Goal: Task Accomplishment & Management: Manage account settings

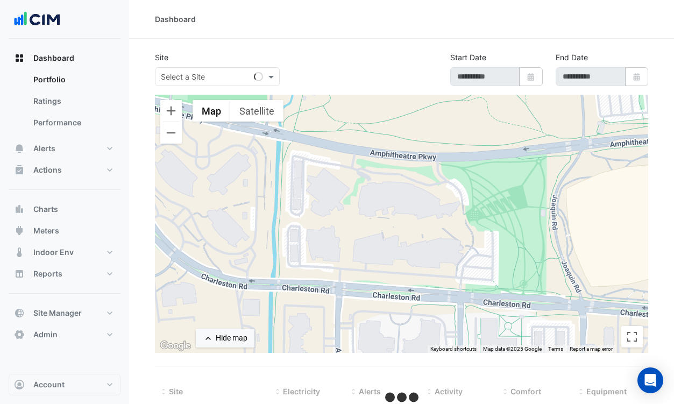
type input "**********"
select select "***"
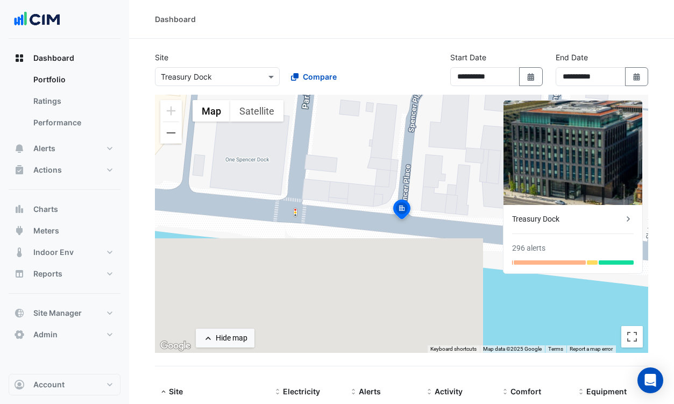
click at [251, 74] on input "text" at bounding box center [206, 77] width 91 height 11
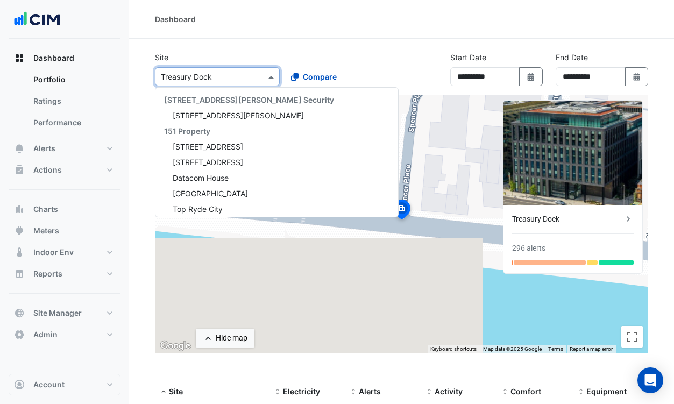
scroll to position [12378, 0]
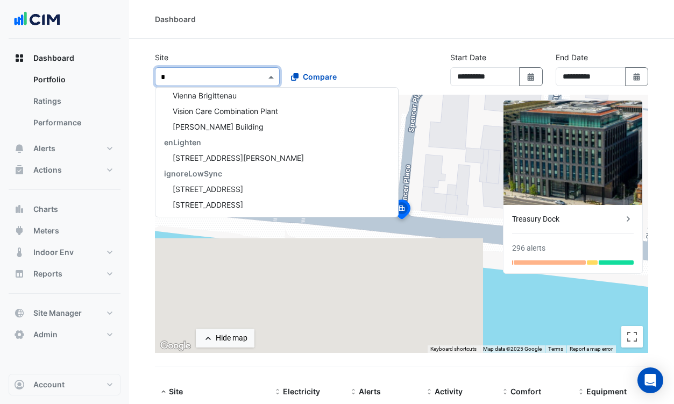
type input "**"
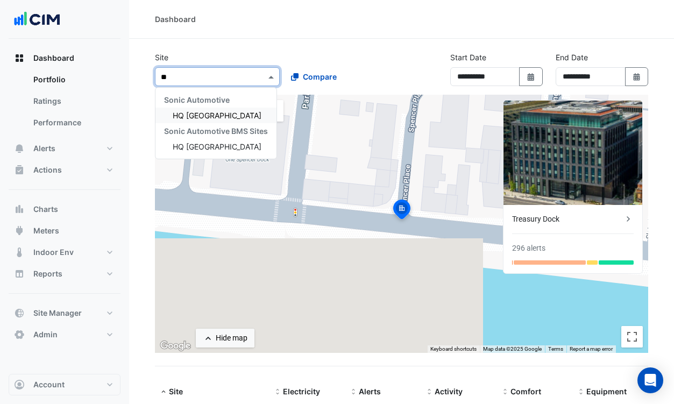
scroll to position [1, 0]
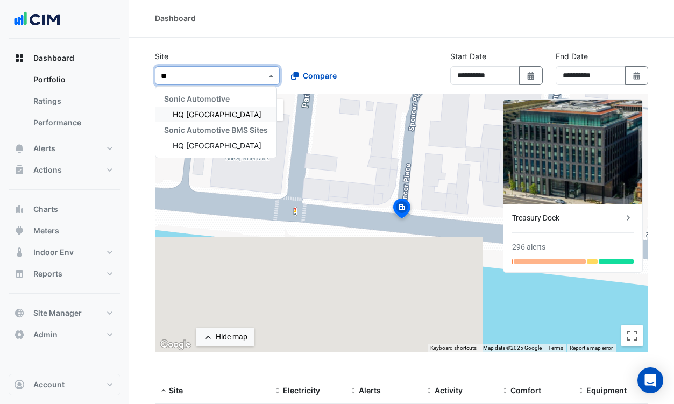
click at [243, 110] on div "HQ [GEOGRAPHIC_DATA]" at bounding box center [215, 115] width 121 height 16
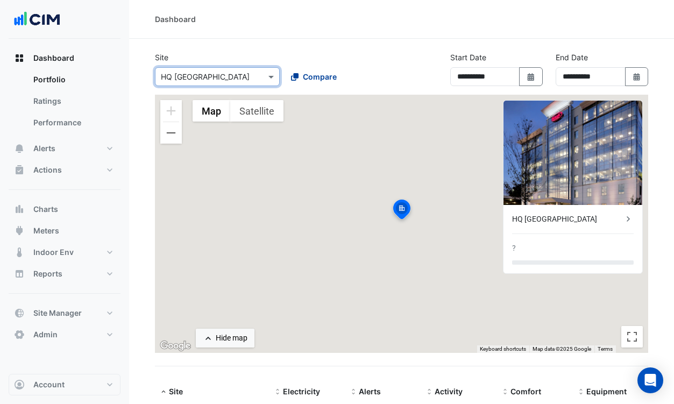
click at [331, 73] on span "Compare" at bounding box center [320, 76] width 34 height 11
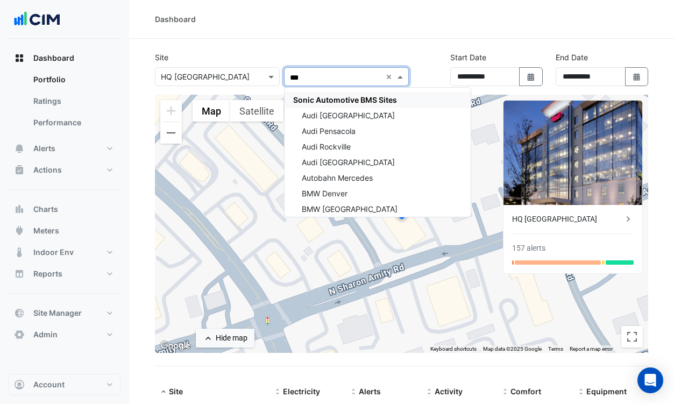
click at [331, 99] on span "Sonic Automotive BMS Sites" at bounding box center [345, 99] width 104 height 9
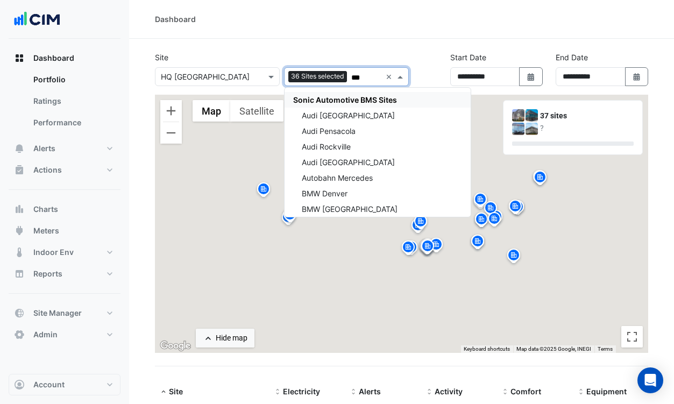
type input "***"
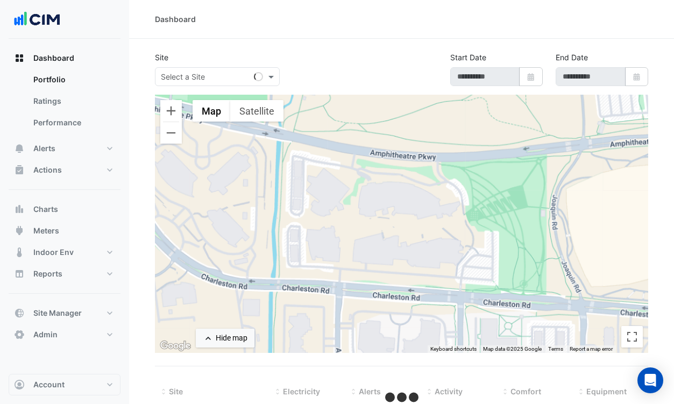
type input "**********"
select select "***"
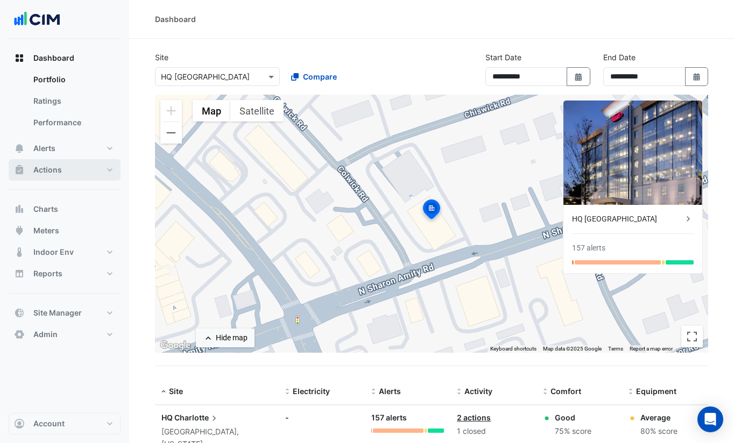
click at [55, 165] on span "Actions" at bounding box center [47, 170] width 29 height 11
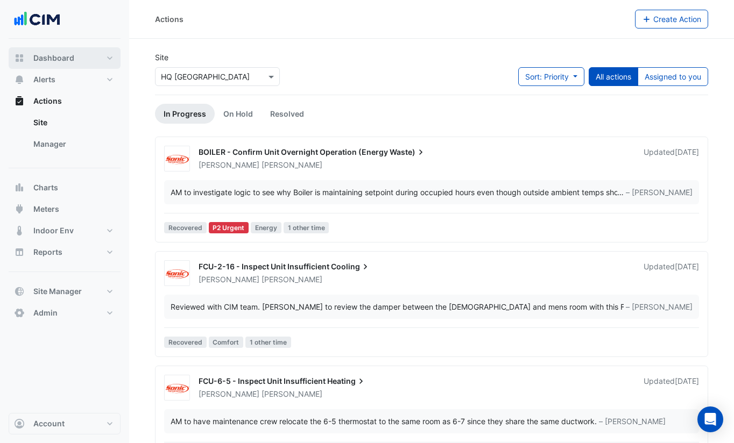
click at [59, 51] on button "Dashboard" at bounding box center [65, 58] width 112 height 22
select select "***"
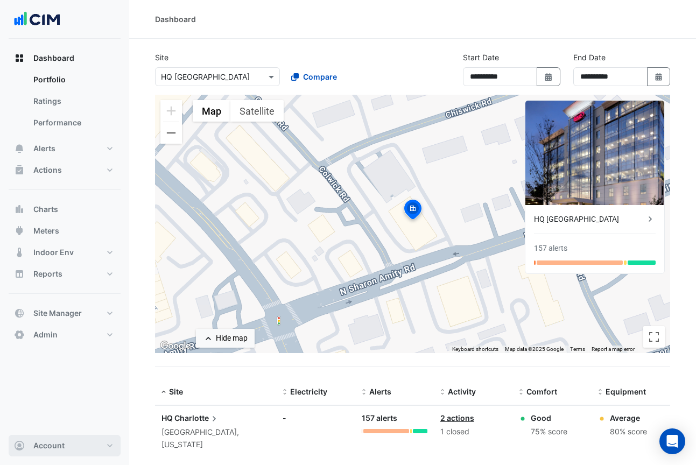
click at [74, 404] on button "Account" at bounding box center [65, 446] width 112 height 22
click at [62, 404] on link "Sign Out" at bounding box center [64, 418] width 102 height 22
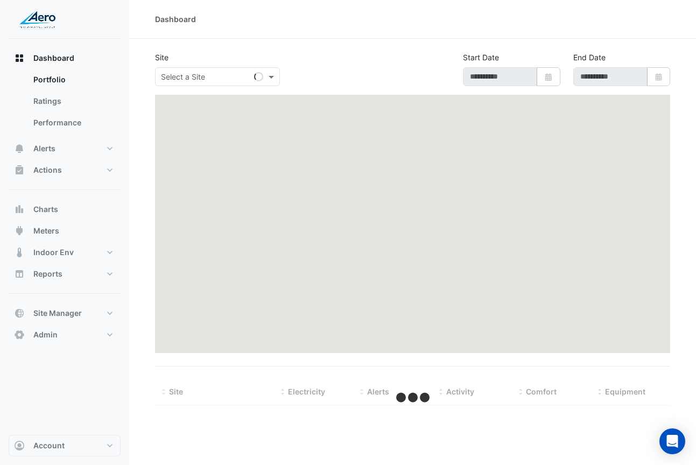
type input "**********"
select select "***"
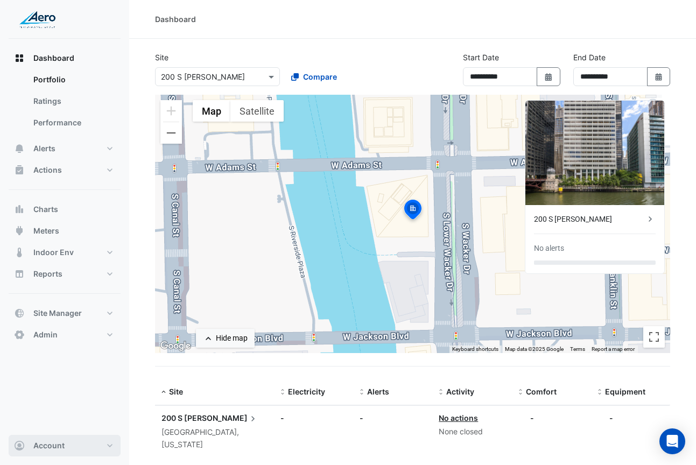
click at [87, 441] on button "Account" at bounding box center [65, 446] width 112 height 22
click at [76, 422] on link "Sign Out" at bounding box center [64, 418] width 102 height 22
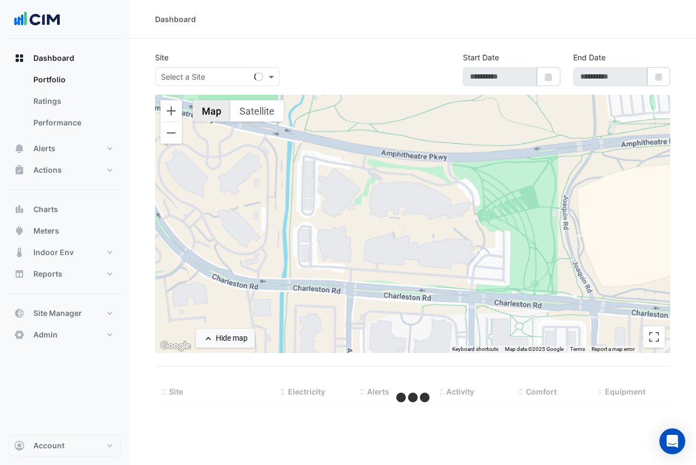
type input "**********"
select select "***"
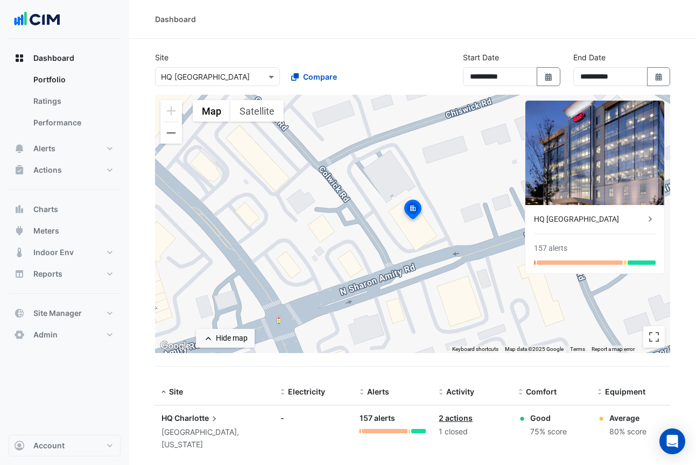
click at [653, 109] on img at bounding box center [594, 153] width 139 height 104
click at [657, 106] on img at bounding box center [594, 153] width 139 height 104
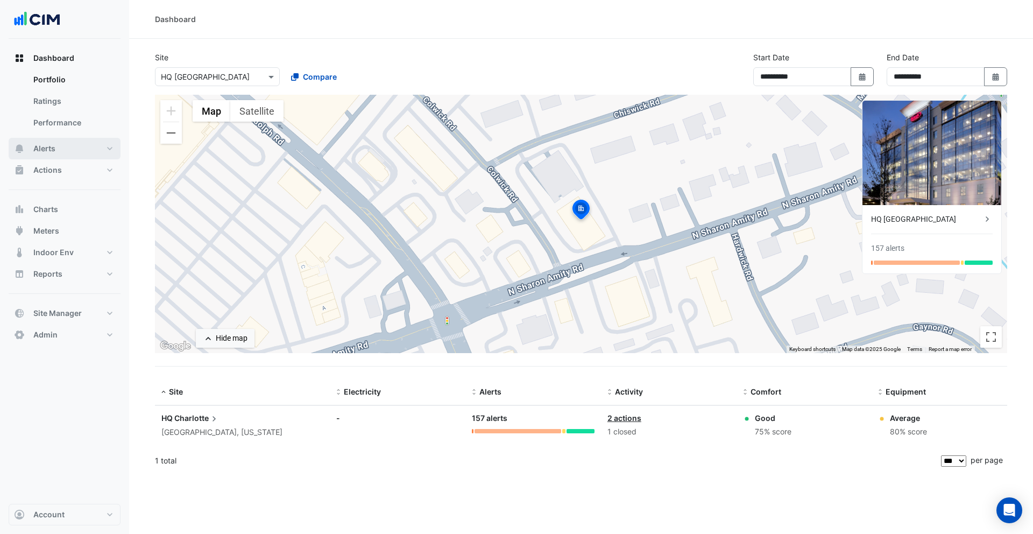
click at [58, 146] on button "Alerts" at bounding box center [65, 149] width 112 height 22
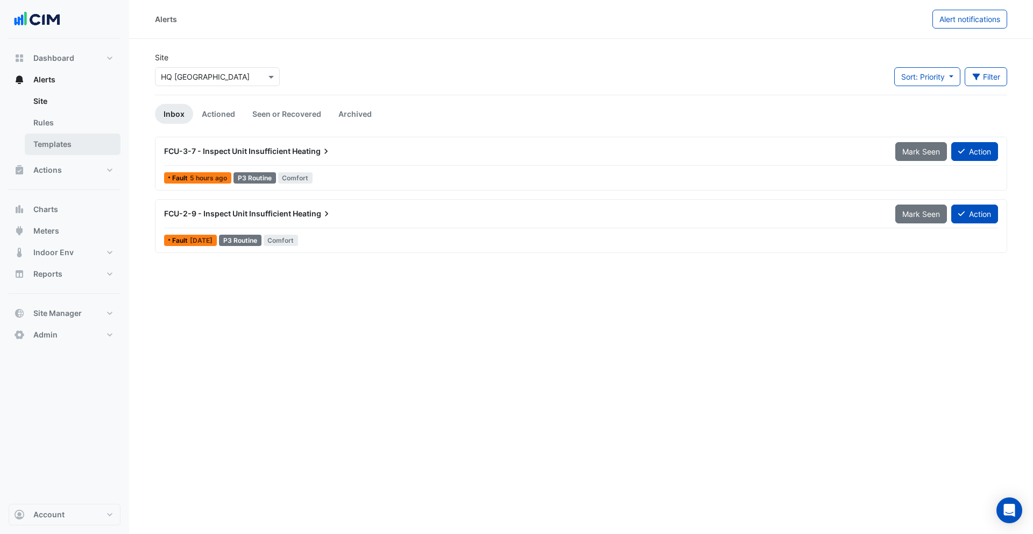
click at [75, 147] on link "Templates" at bounding box center [73, 144] width 96 height 22
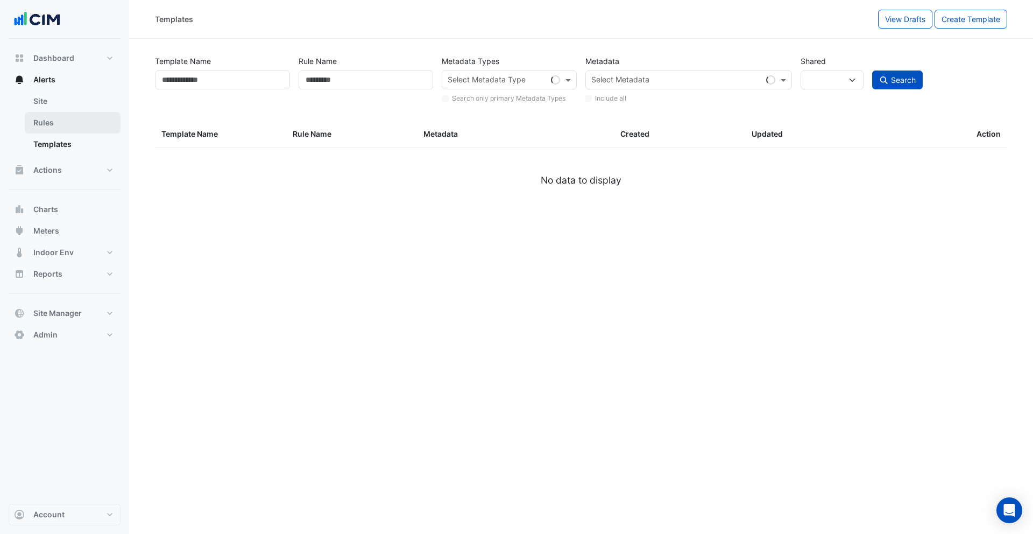
select select
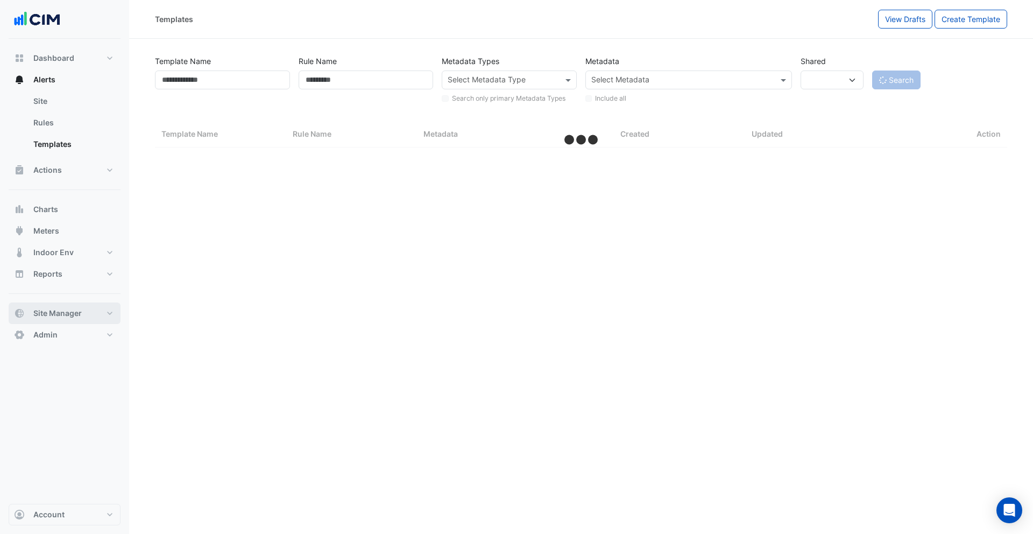
select select "***"
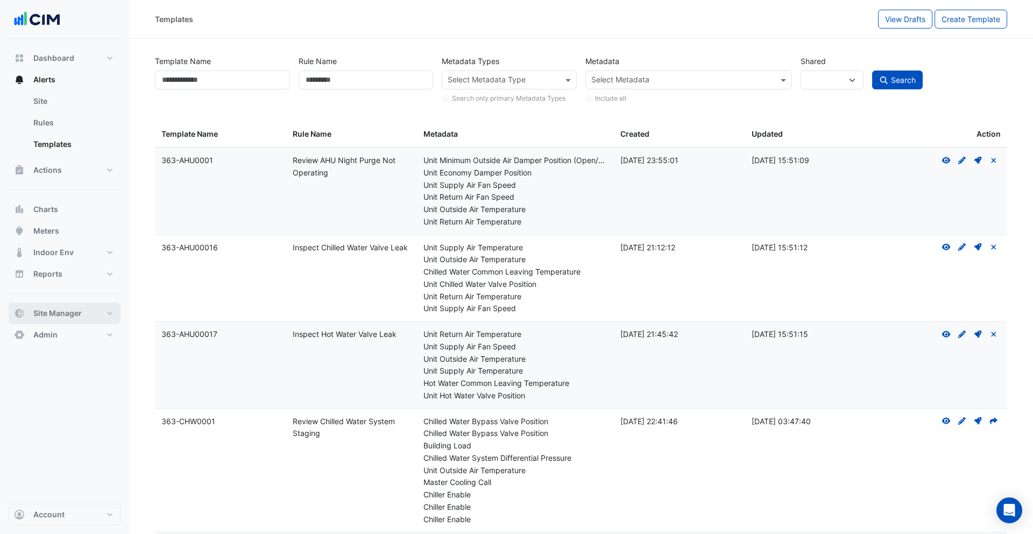
click at [69, 315] on span "Site Manager" at bounding box center [57, 313] width 48 height 11
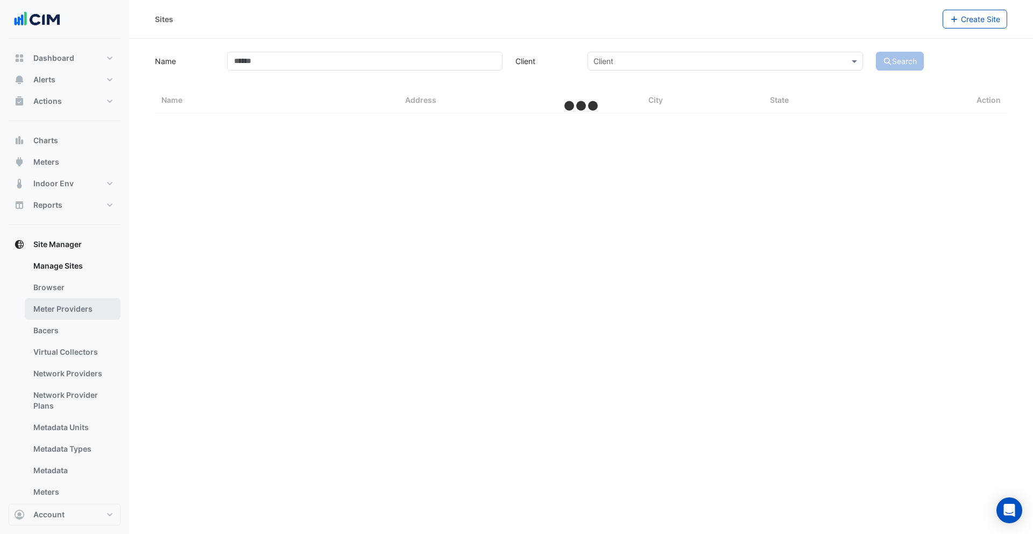
select select "***"
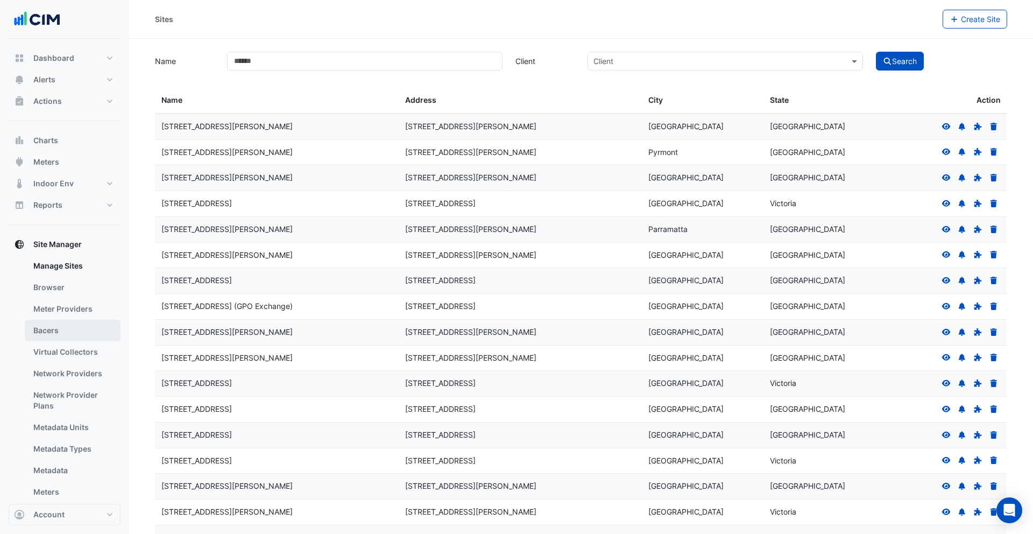
click at [61, 329] on link "Bacers" at bounding box center [73, 331] width 96 height 22
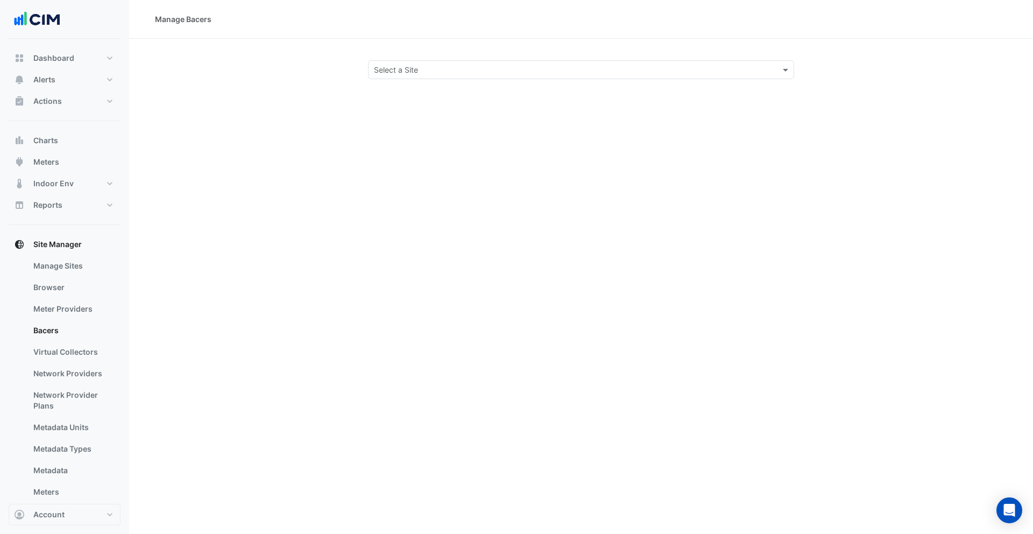
click at [493, 67] on input "text" at bounding box center [570, 70] width 393 height 11
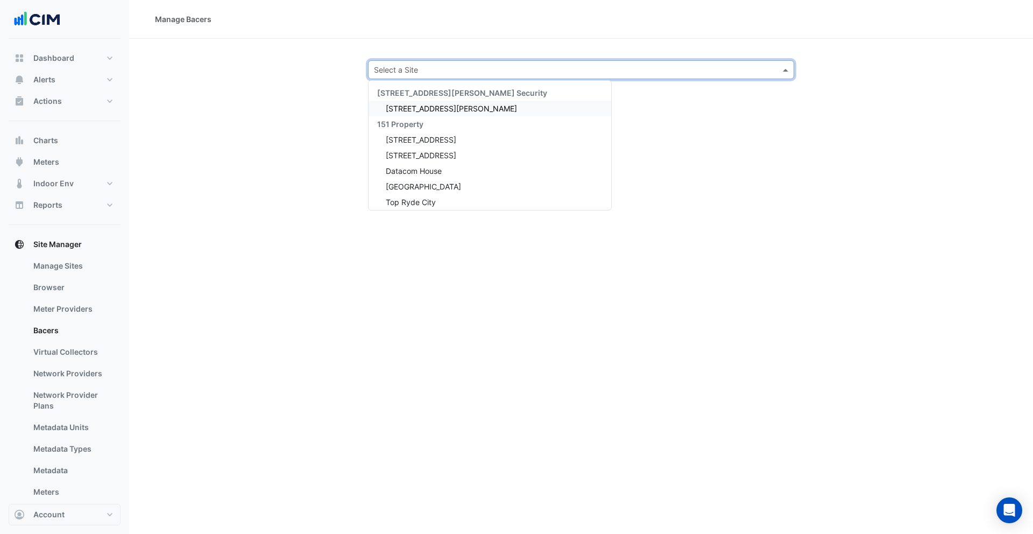
type input "*"
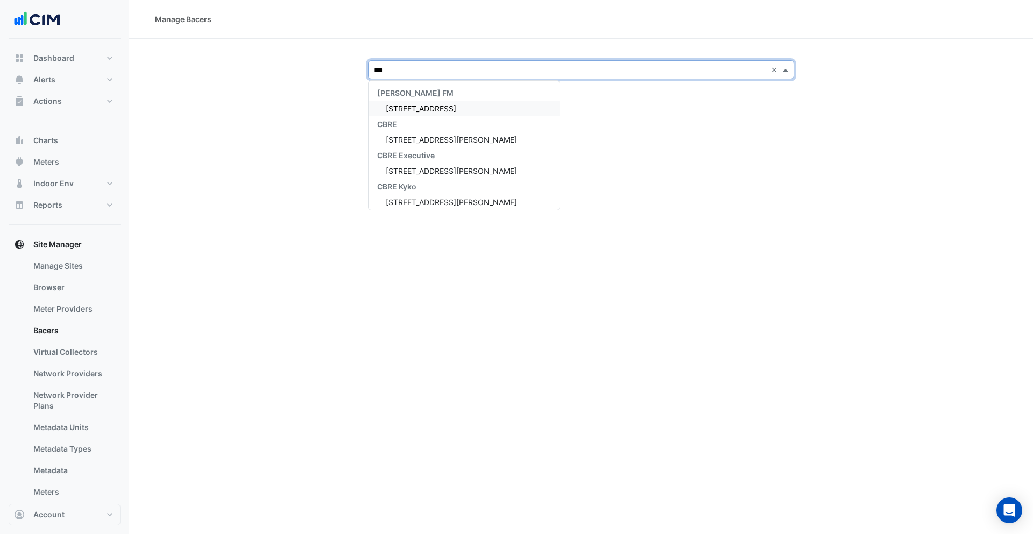
type input "****"
click at [411, 109] on span "[STREET_ADDRESS][PERSON_NAME]" at bounding box center [451, 108] width 131 height 9
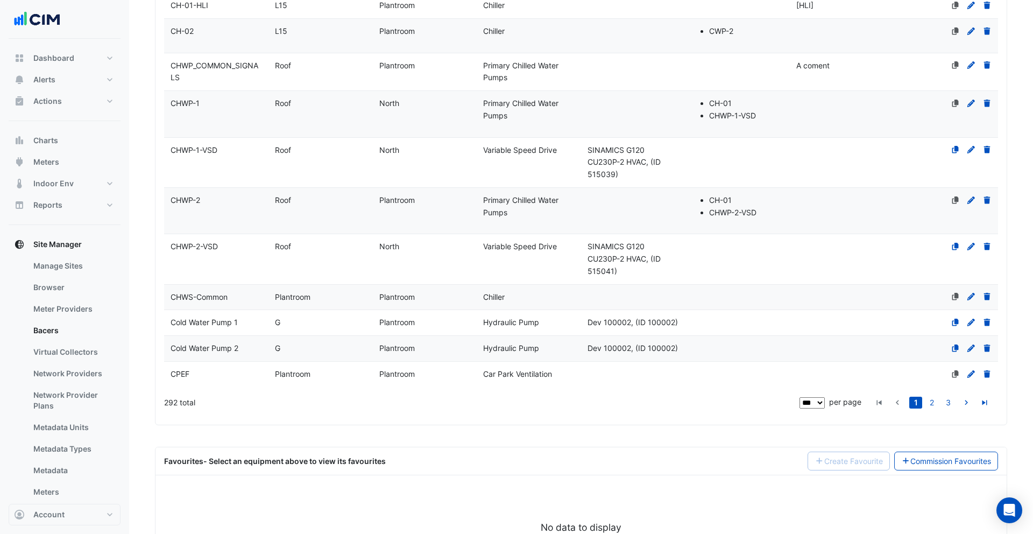
scroll to position [5133, 0]
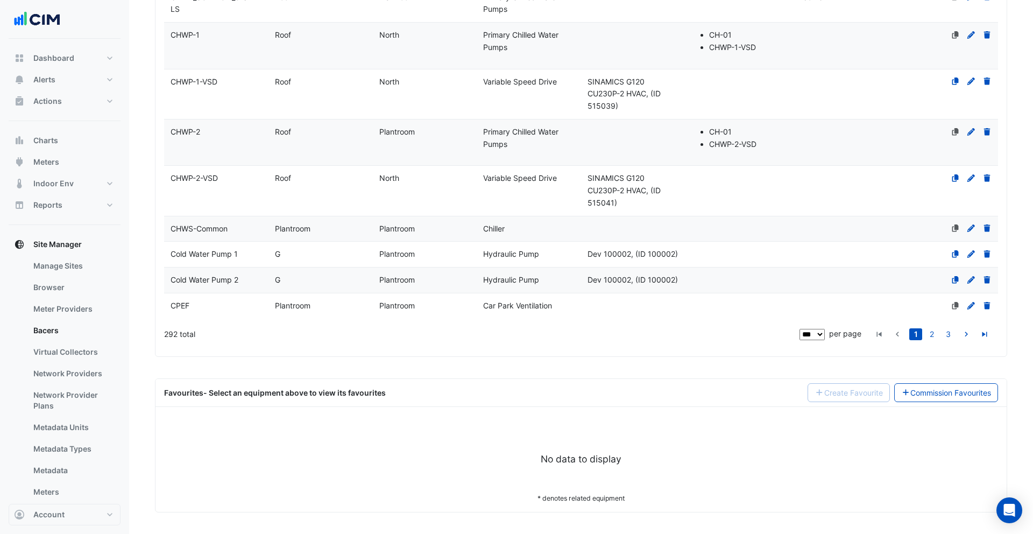
click at [695, 339] on select "** ** ** ***" at bounding box center [812, 334] width 25 height 11
select select "**"
click at [695, 329] on select "** ** ** ***" at bounding box center [812, 334] width 25 height 11
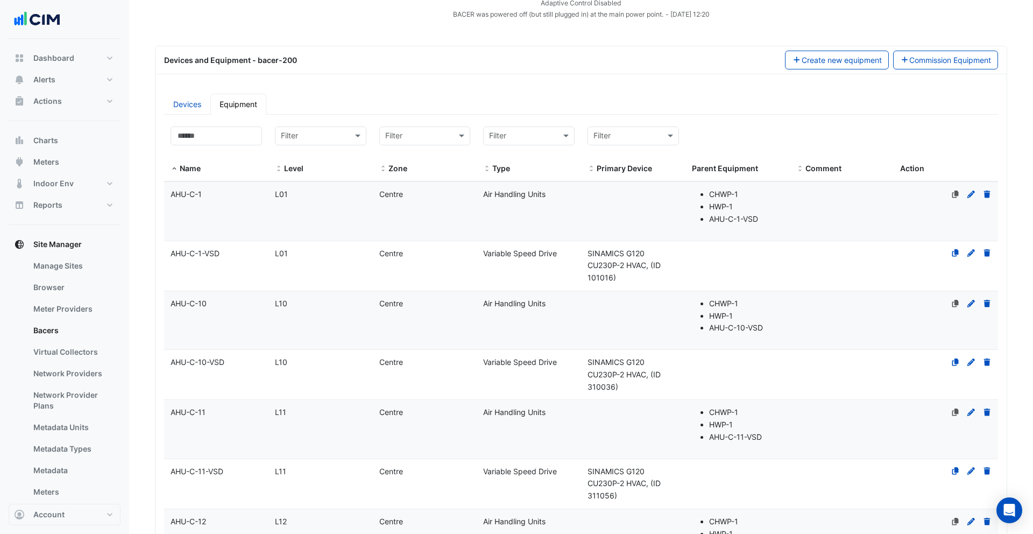
scroll to position [0, 0]
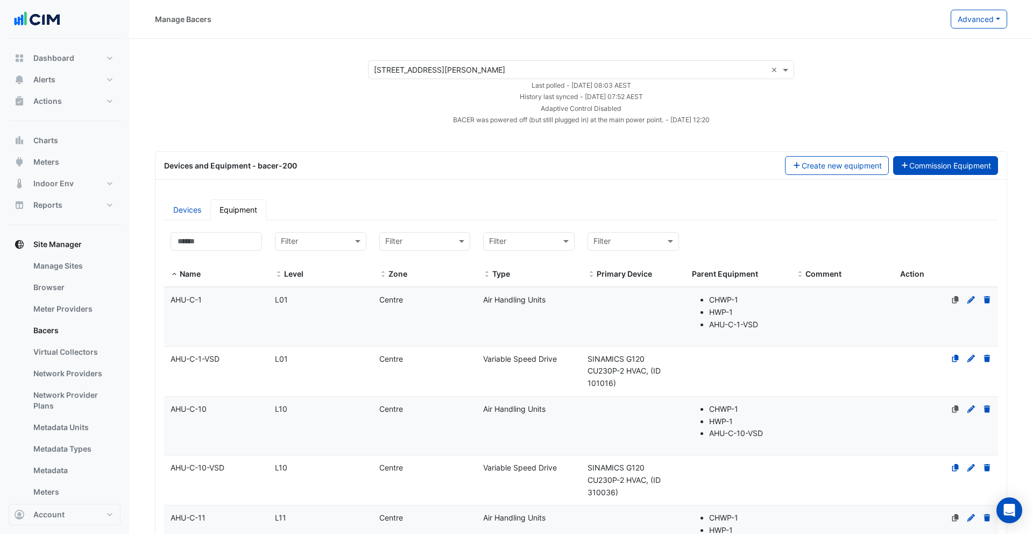
click at [695, 164] on button "Commission Equipment" at bounding box center [945, 165] width 105 height 19
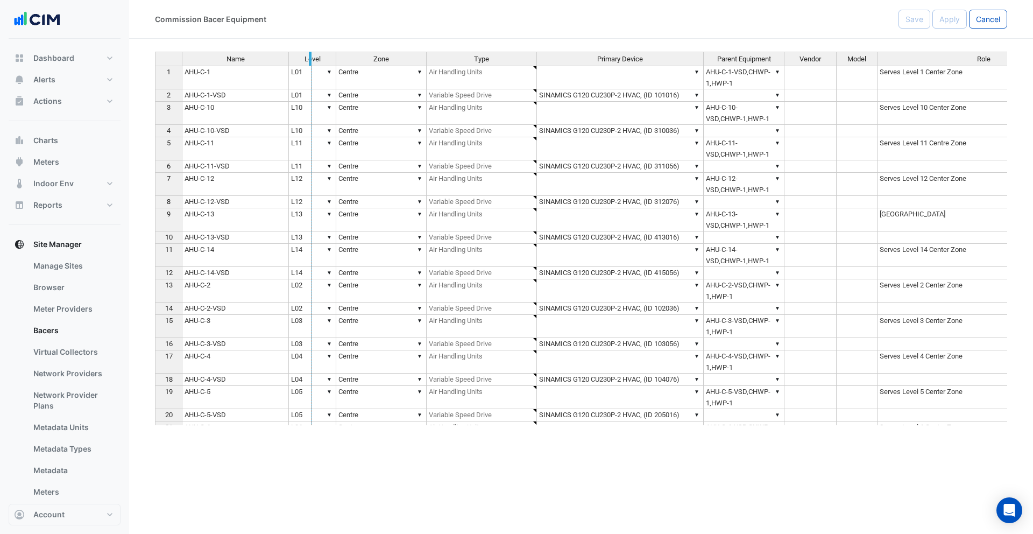
drag, startPoint x: 288, startPoint y: 60, endPoint x: 327, endPoint y: 61, distance: 39.3
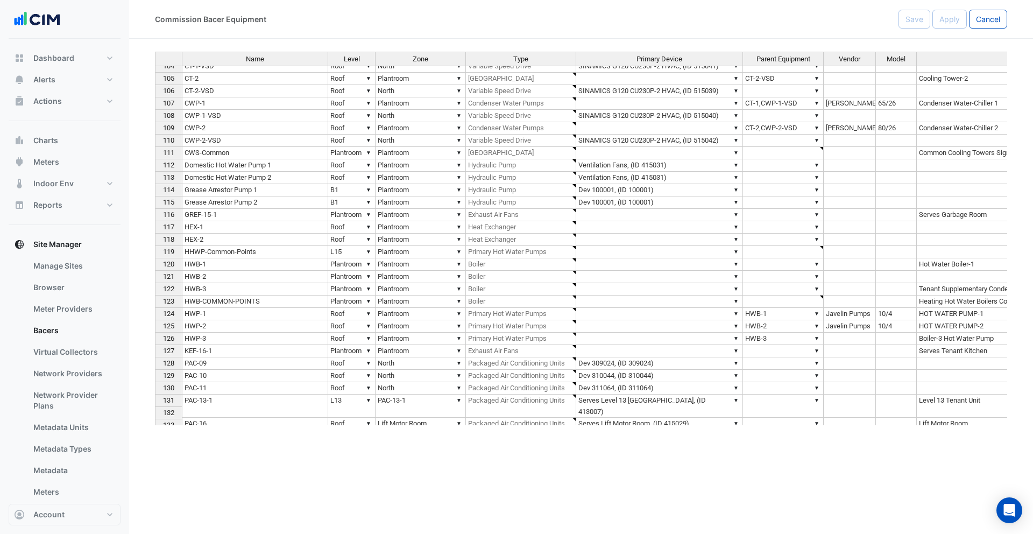
click at [303, 163] on td "Domestic Hot Water Pump 1" at bounding box center [255, 165] width 146 height 12
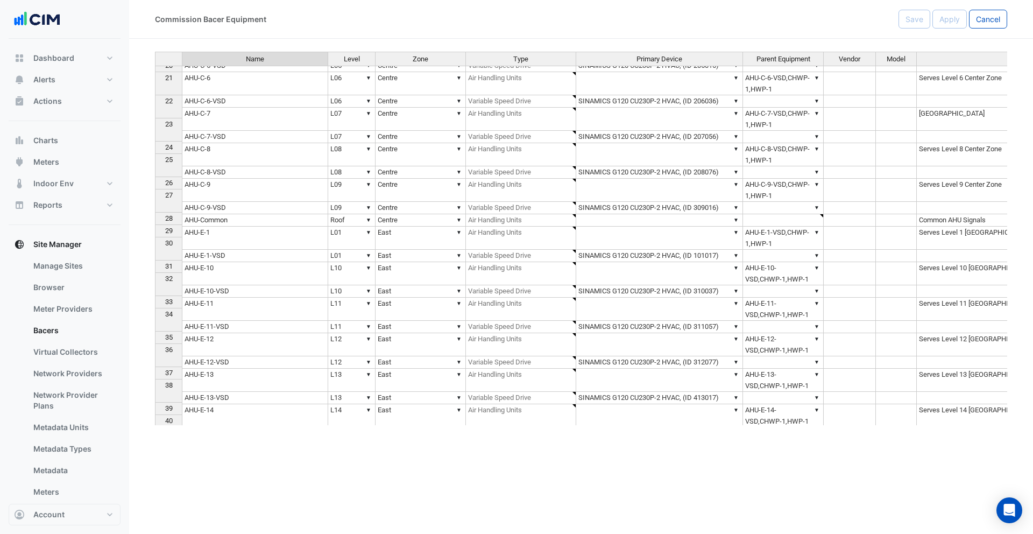
scroll to position [93, 0]
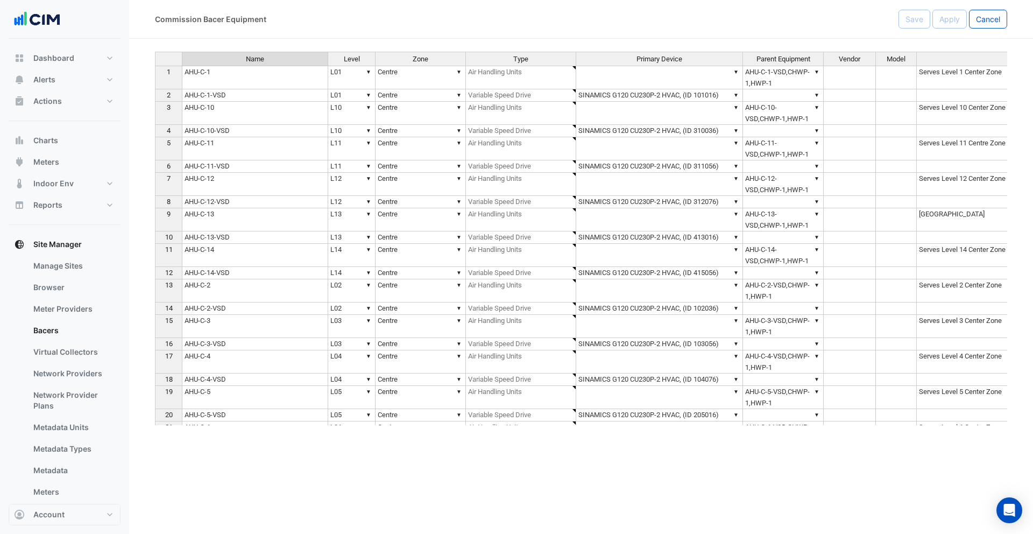
click at [303, 163] on td "AHU-C-11-VSD" at bounding box center [255, 166] width 146 height 12
click at [298, 154] on td "AHU-C-11" at bounding box center [255, 148] width 146 height 23
click at [294, 82] on td "AHU-C-1" at bounding box center [255, 78] width 146 height 24
click at [649, 77] on td "▼" at bounding box center [659, 78] width 167 height 24
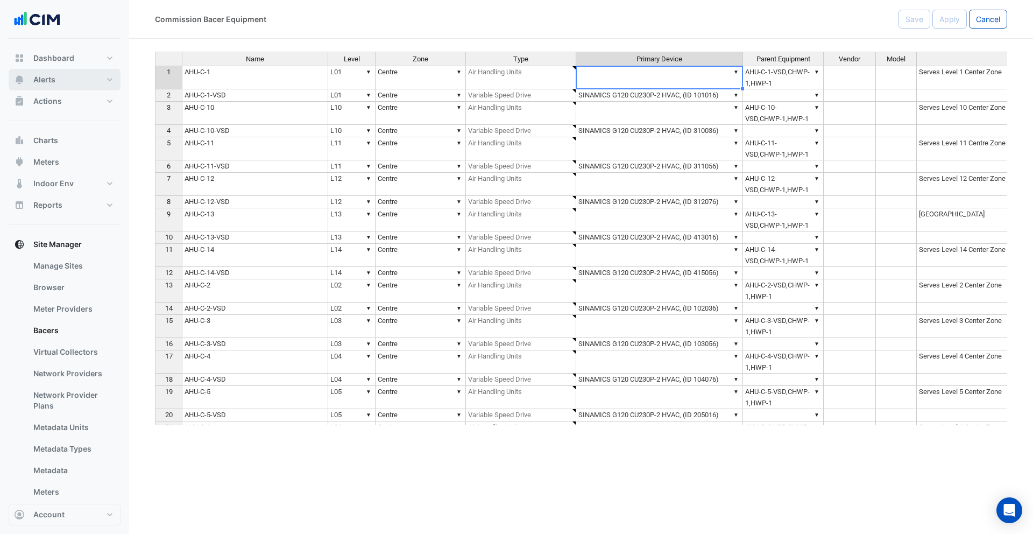
click at [74, 77] on button "Alerts" at bounding box center [65, 80] width 112 height 22
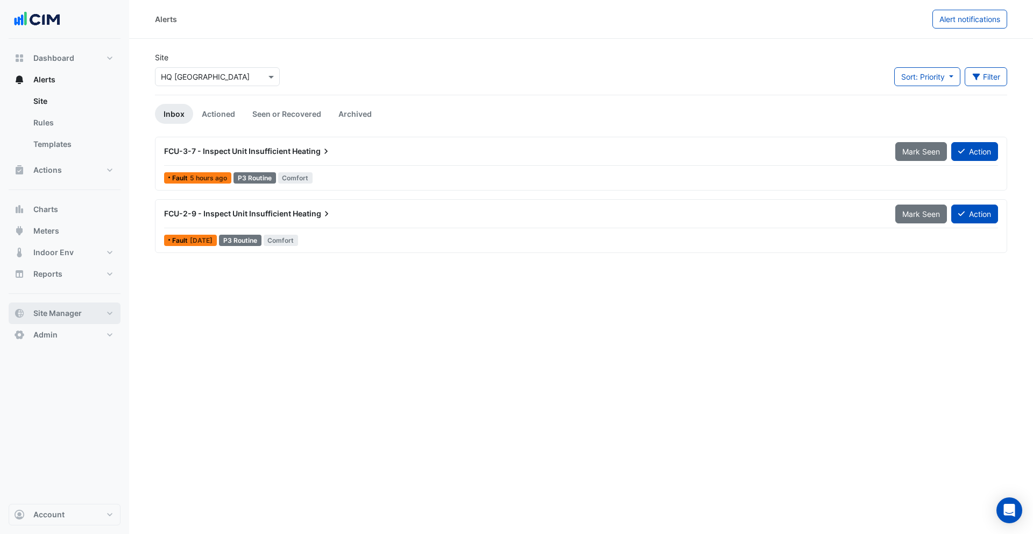
click at [64, 313] on span "Site Manager" at bounding box center [57, 313] width 48 height 11
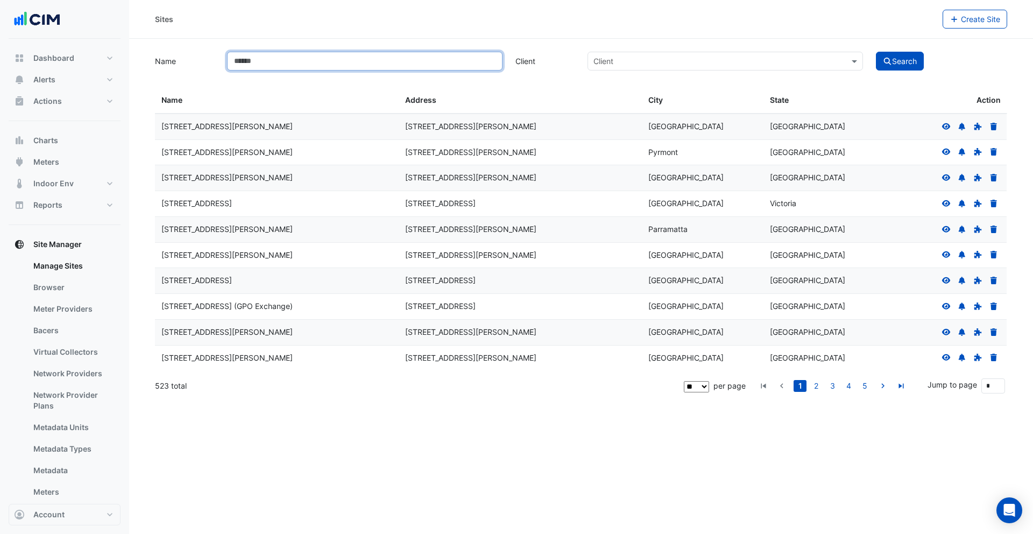
click at [332, 65] on input "Name" at bounding box center [364, 61] width 275 height 19
click at [695, 128] on icon at bounding box center [978, 127] width 10 height 8
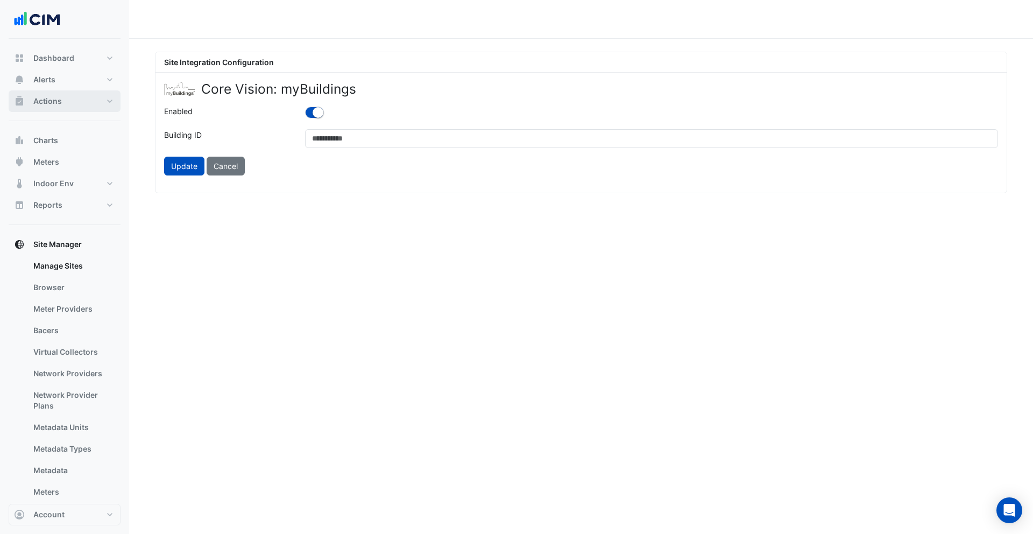
click at [58, 98] on span "Actions" at bounding box center [47, 101] width 29 height 11
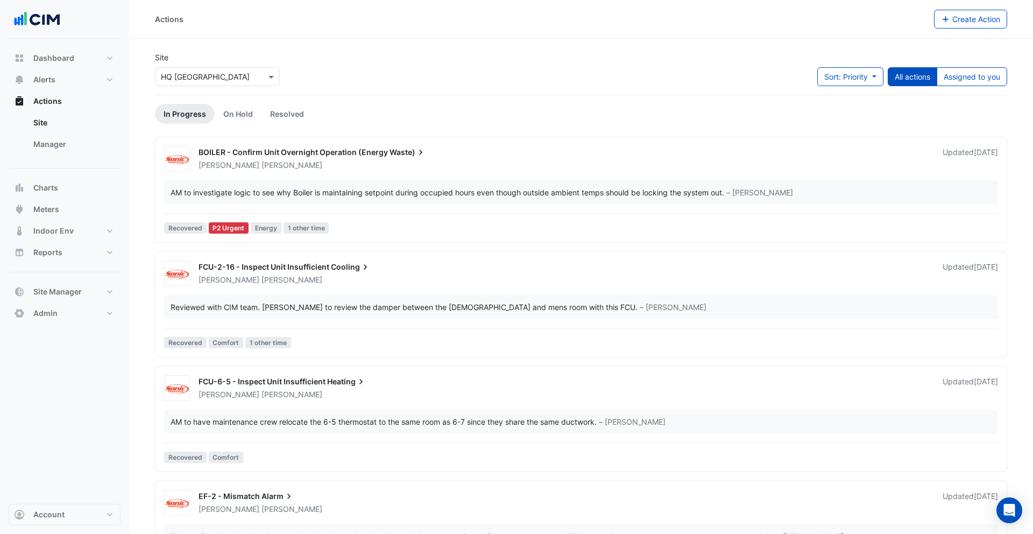
click at [342, 169] on div "Anthony Mucerino" at bounding box center [563, 165] width 733 height 11
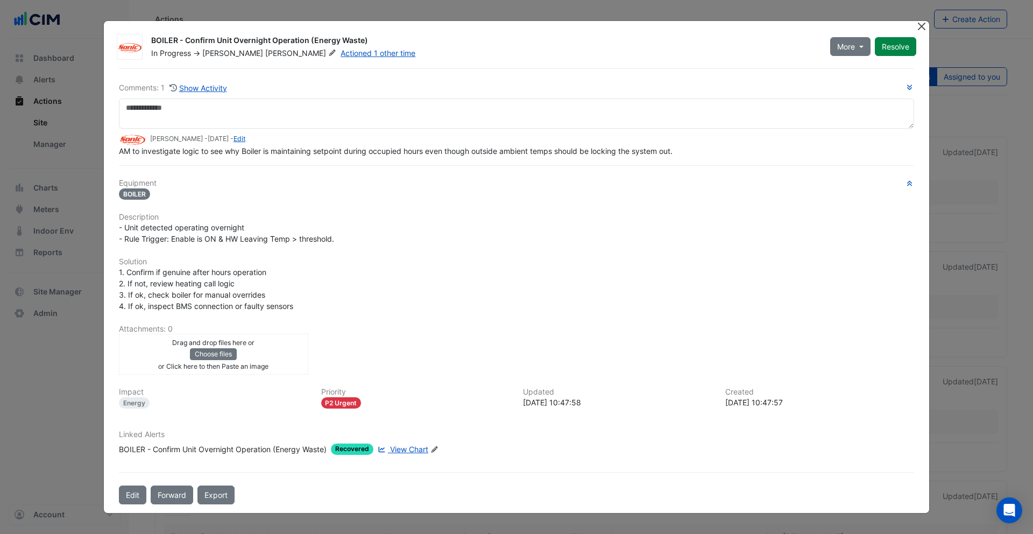
click at [695, 25] on button "Close" at bounding box center [921, 26] width 11 height 11
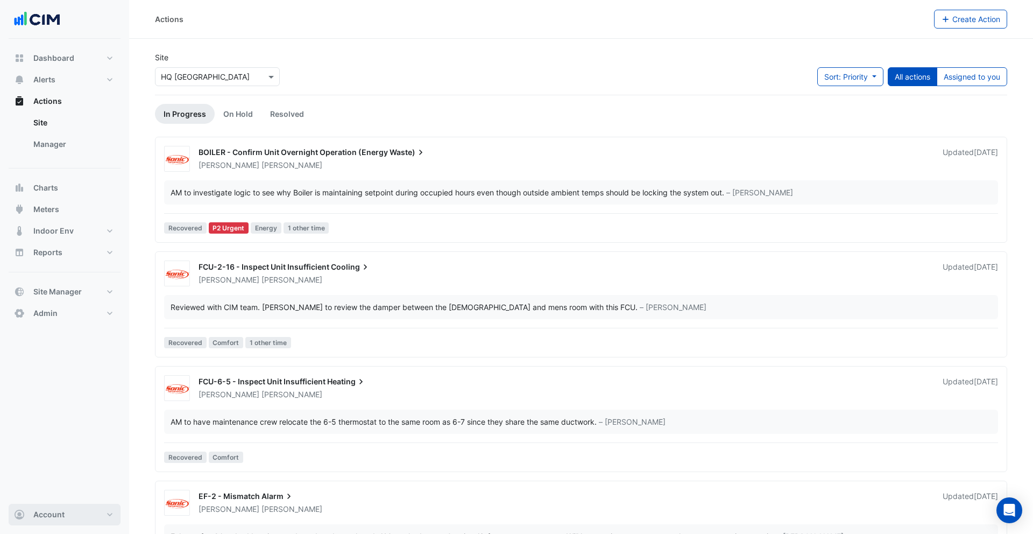
click at [68, 464] on button "Account" at bounding box center [65, 515] width 112 height 22
click at [48, 452] on link "Integrations" at bounding box center [64, 456] width 102 height 22
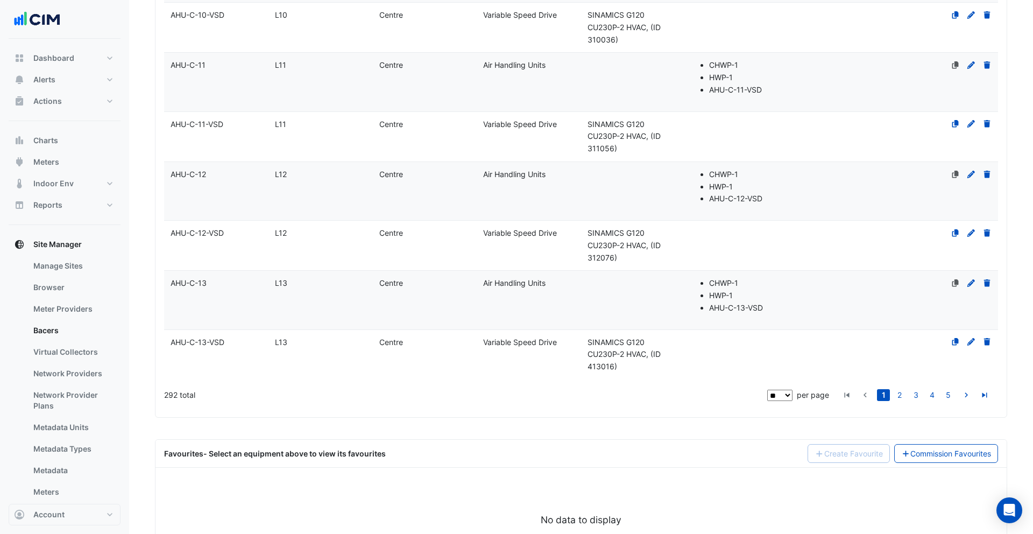
scroll to position [513, 0]
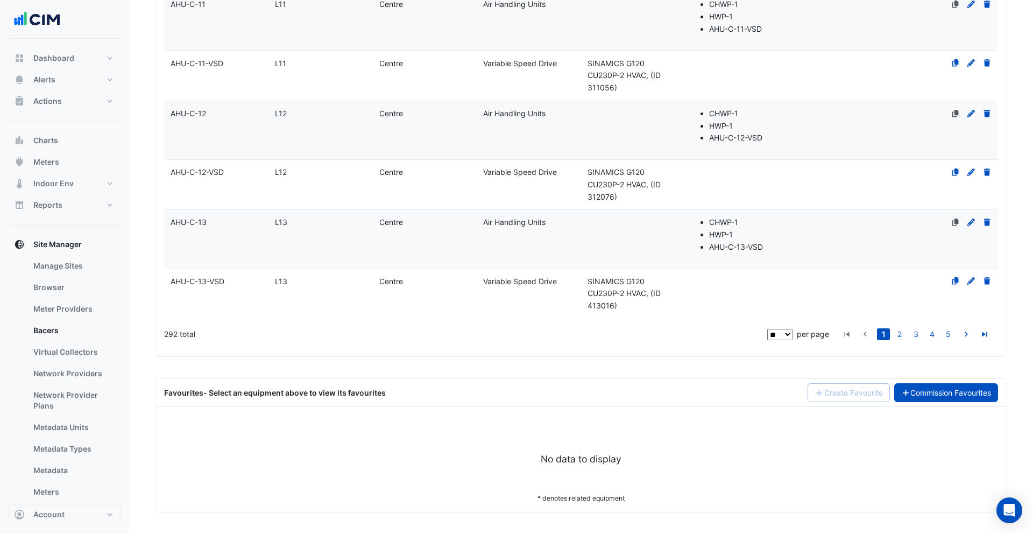
click at [943, 389] on link "Commission Favourites" at bounding box center [946, 392] width 104 height 19
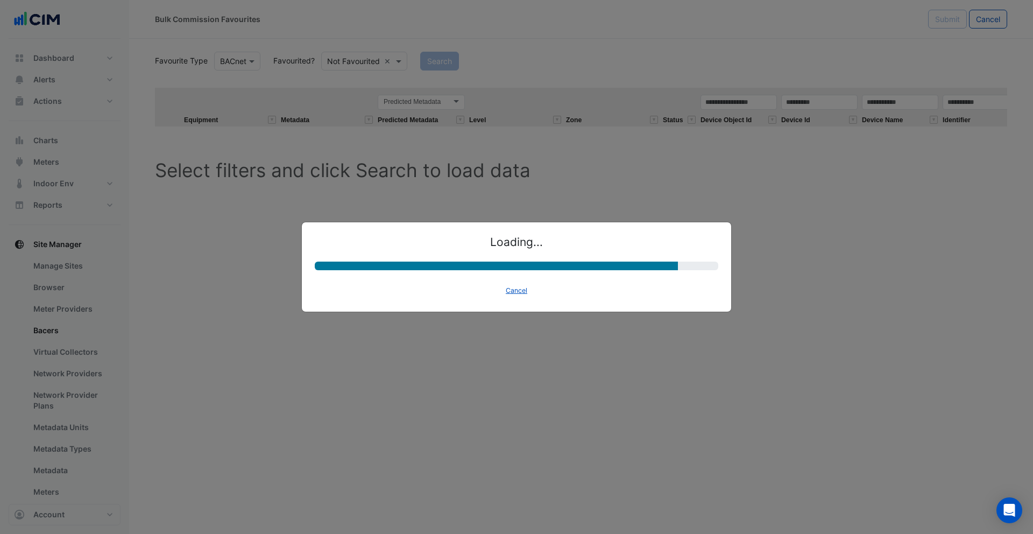
select select "********"
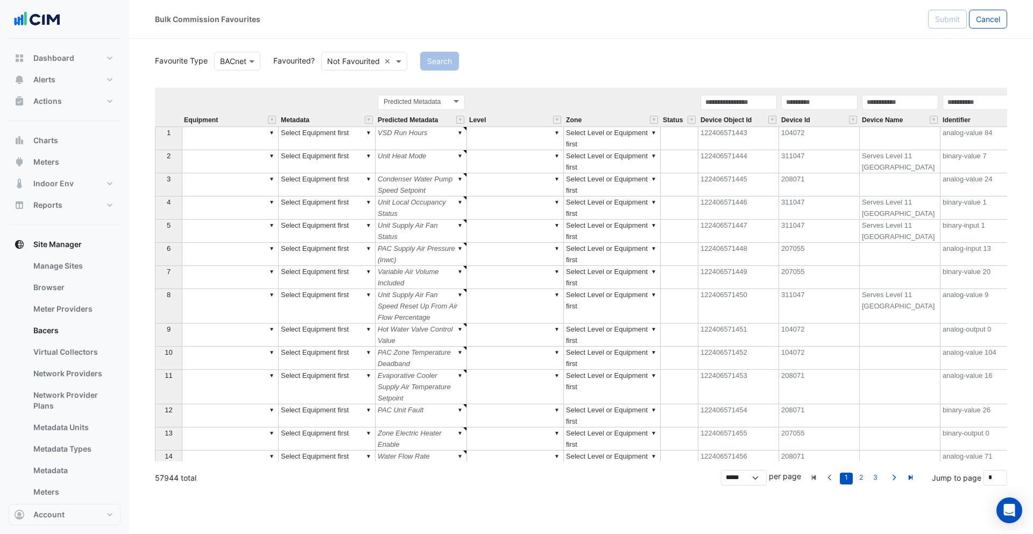
click at [352, 63] on input "text" at bounding box center [353, 61] width 53 height 11
click at [358, 81] on div "Favourited" at bounding box center [357, 84] width 70 height 16
click at [429, 61] on button "Search" at bounding box center [424, 61] width 39 height 19
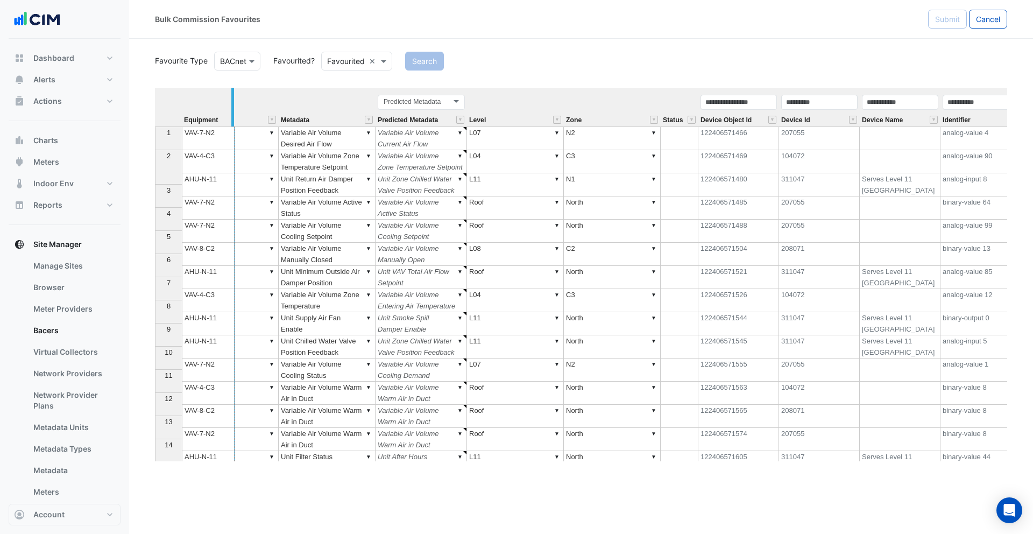
drag, startPoint x: 277, startPoint y: 116, endPoint x: 232, endPoint y: 116, distance: 44.1
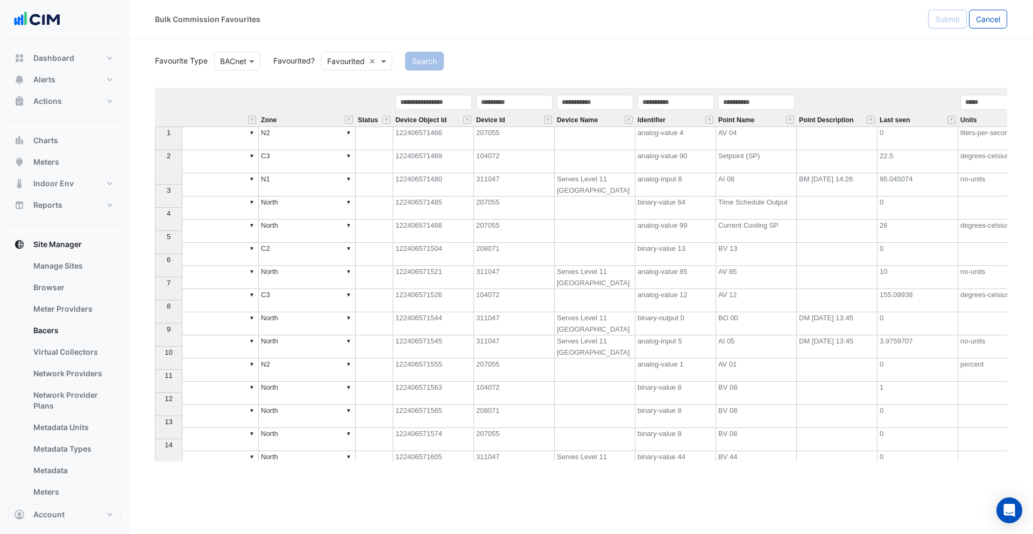
scroll to position [0, 293]
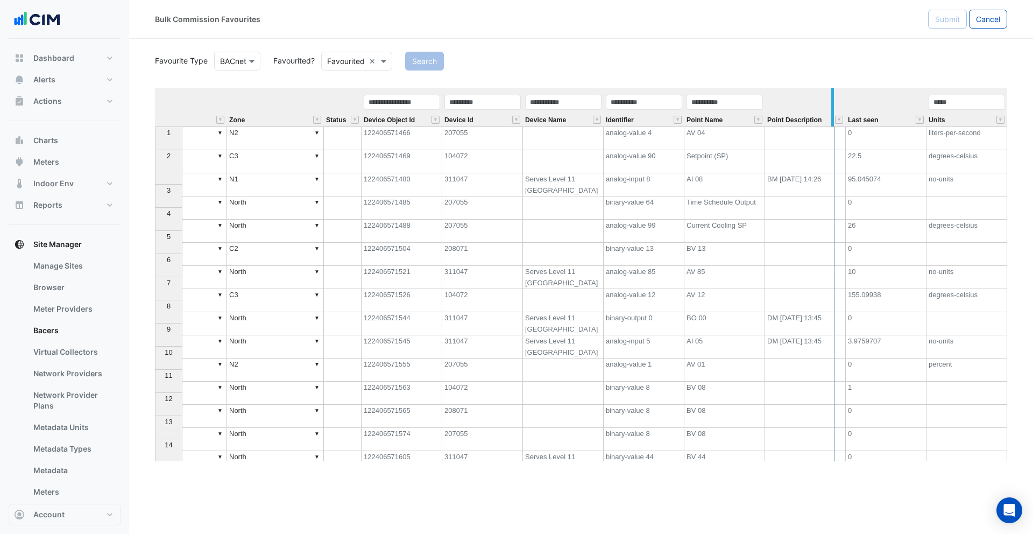
drag, startPoint x: 763, startPoint y: 111, endPoint x: 832, endPoint y: 117, distance: 69.7
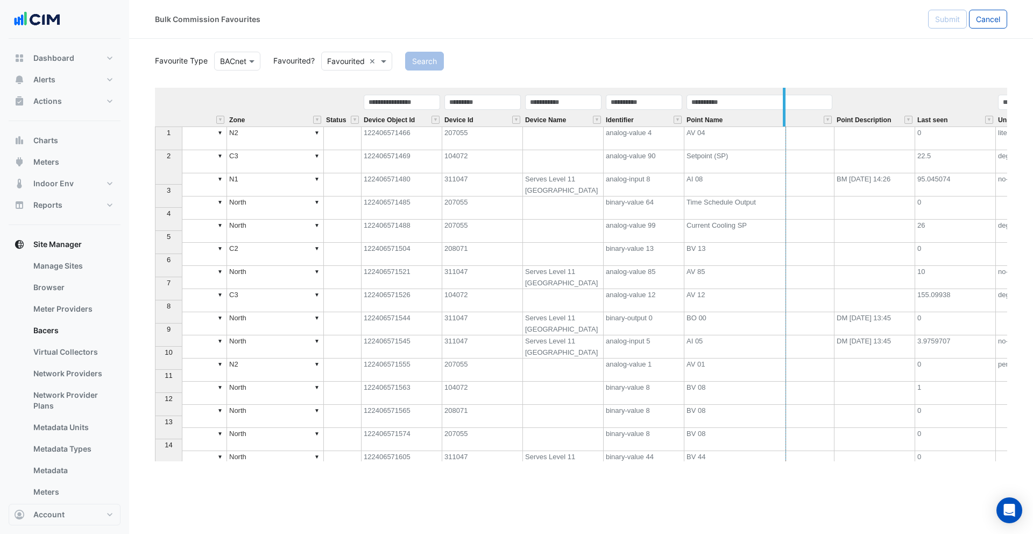
drag, startPoint x: 833, startPoint y: 102, endPoint x: 783, endPoint y: 107, distance: 49.7
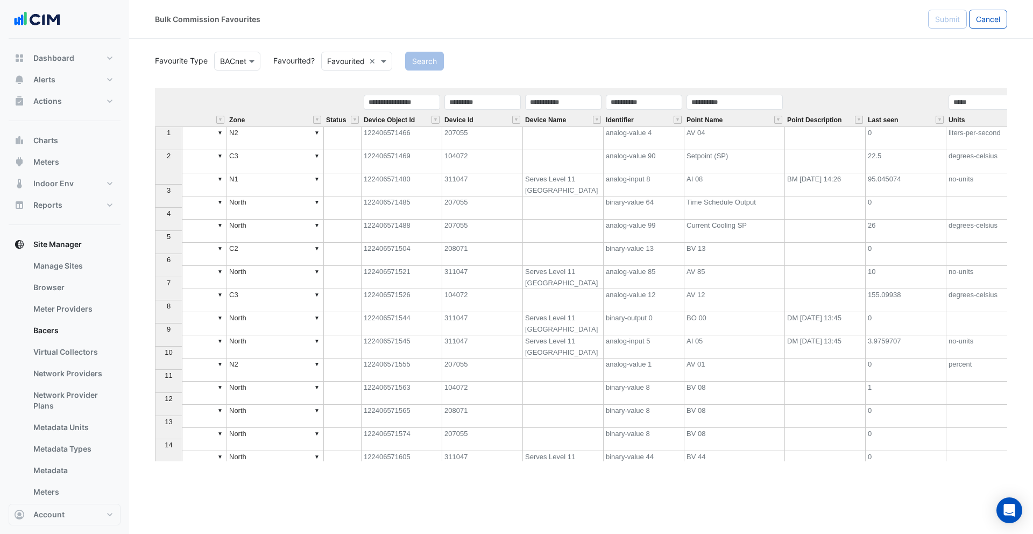
scroll to position [0, 0]
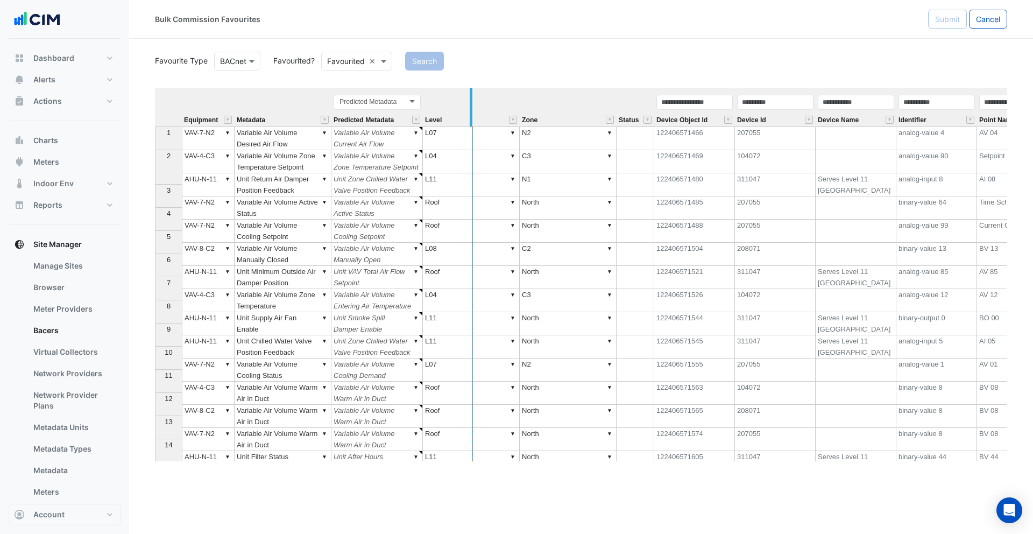
drag, startPoint x: 517, startPoint y: 99, endPoint x: 467, endPoint y: 105, distance: 50.4
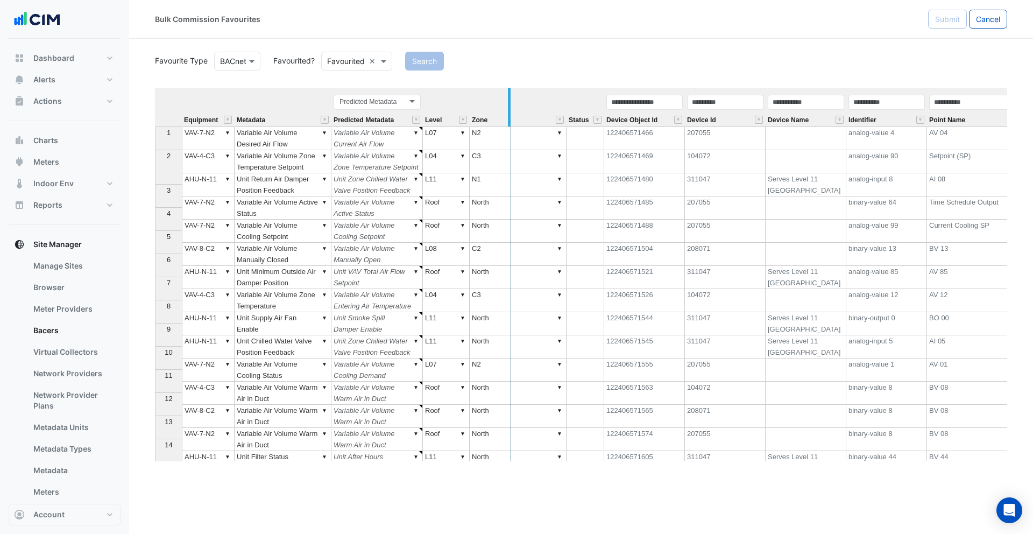
drag, startPoint x: 564, startPoint y: 102, endPoint x: 508, endPoint y: 104, distance: 55.5
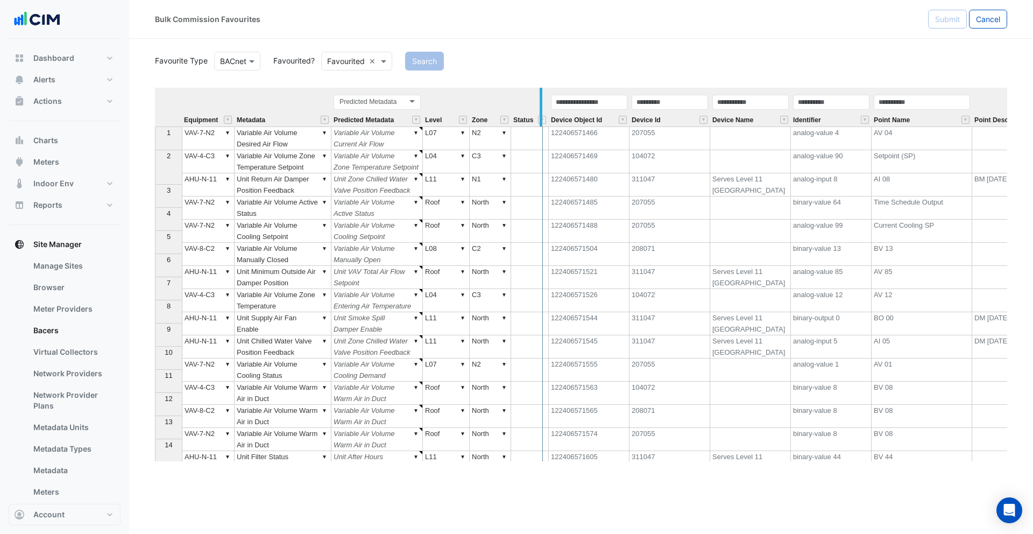
drag, startPoint x: 548, startPoint y: 103, endPoint x: 537, endPoint y: 105, distance: 10.9
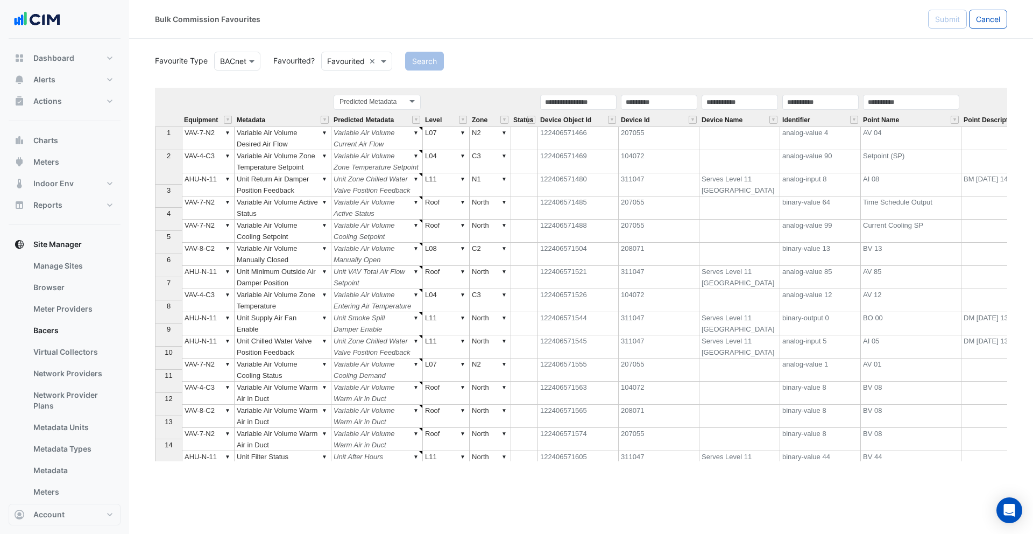
click at [232, 56] on input "text" at bounding box center [226, 61] width 13 height 11
click at [267, 44] on section "Favourite Type Favourite Type BACnet BACnet Virtual Favourited? Either Favourit…" at bounding box center [581, 250] width 904 height 422
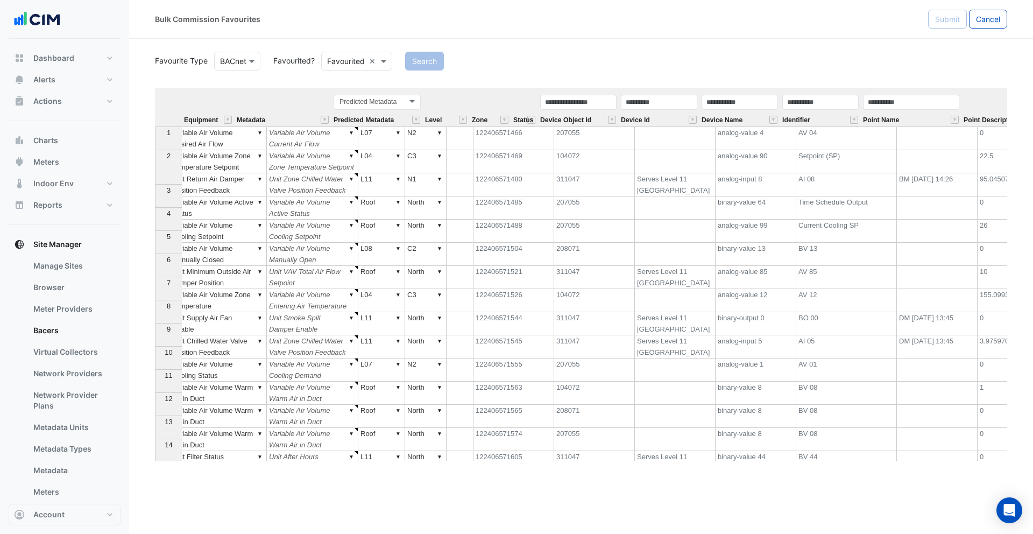
scroll to position [0, 197]
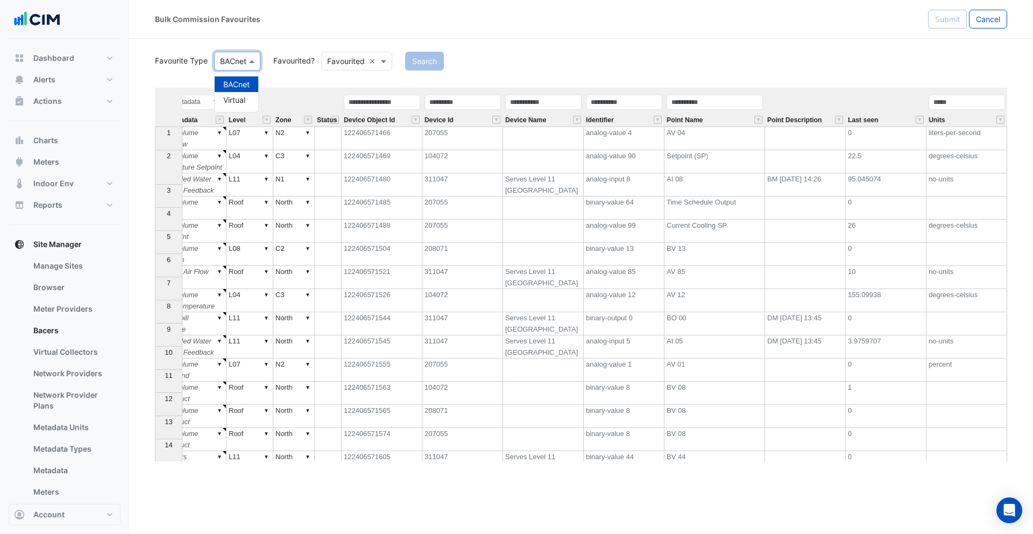
click at [239, 63] on div at bounding box center [237, 61] width 45 height 12
click at [356, 61] on input "text" at bounding box center [346, 61] width 38 height 11
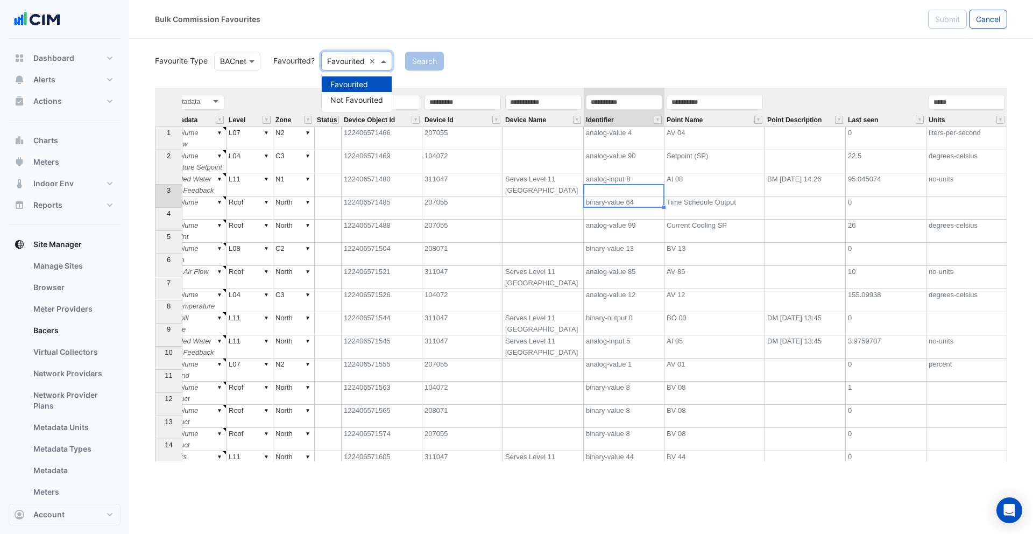
click at [643, 196] on td "analog-input 8" at bounding box center [624, 184] width 81 height 23
click at [398, 143] on td "122406571466" at bounding box center [382, 138] width 81 height 24
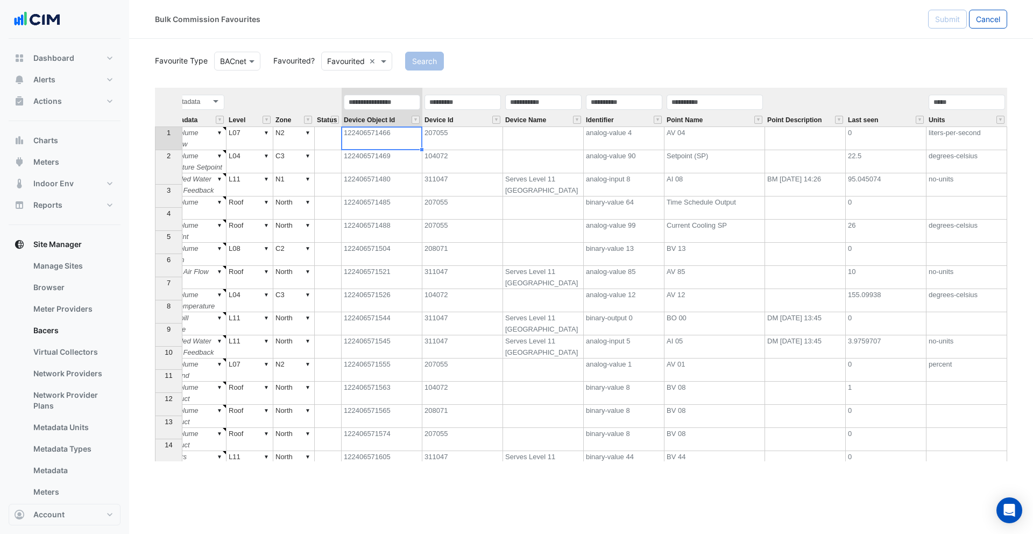
click at [649, 132] on td "analog-value 4" at bounding box center [624, 138] width 81 height 24
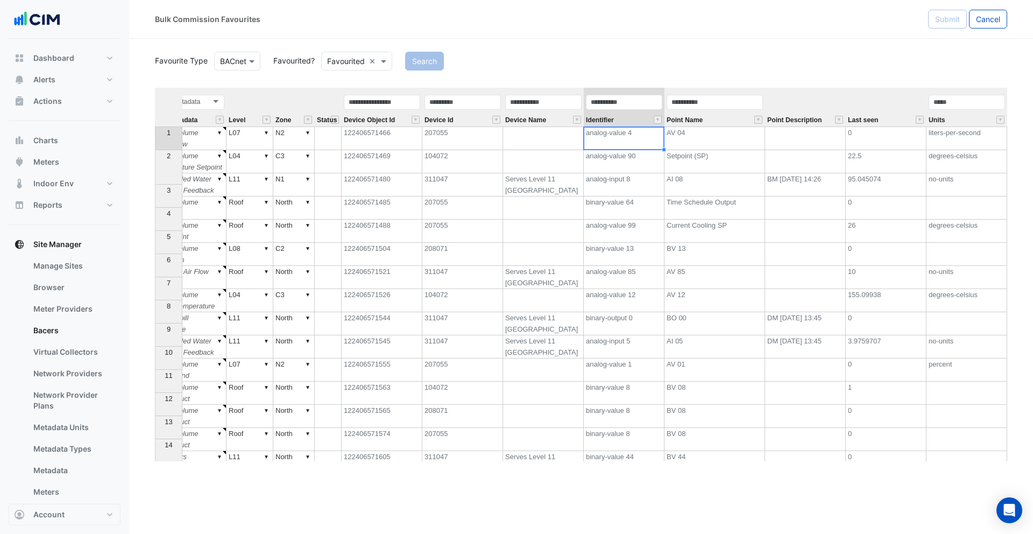
click at [691, 138] on td "AV 04" at bounding box center [714, 138] width 101 height 24
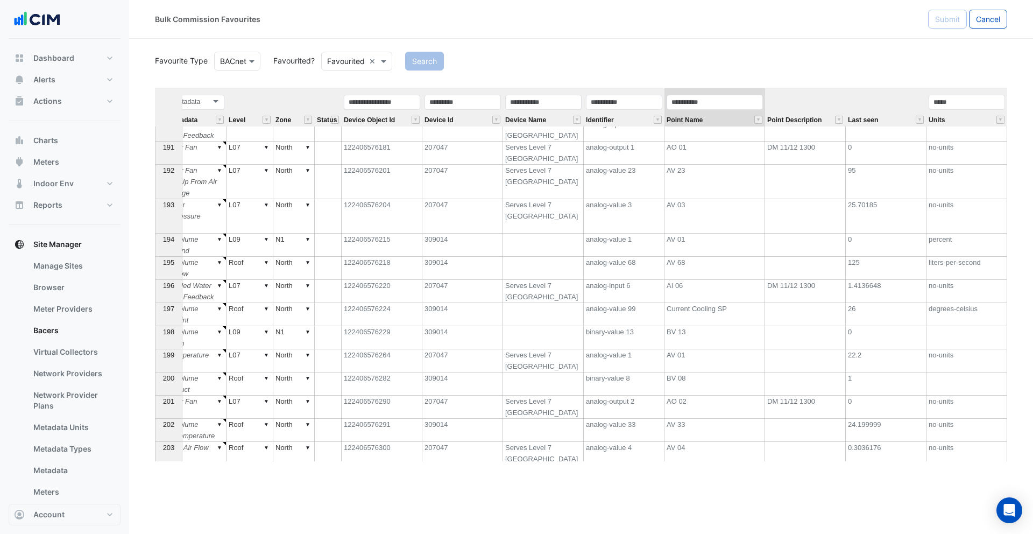
scroll to position [0, 0]
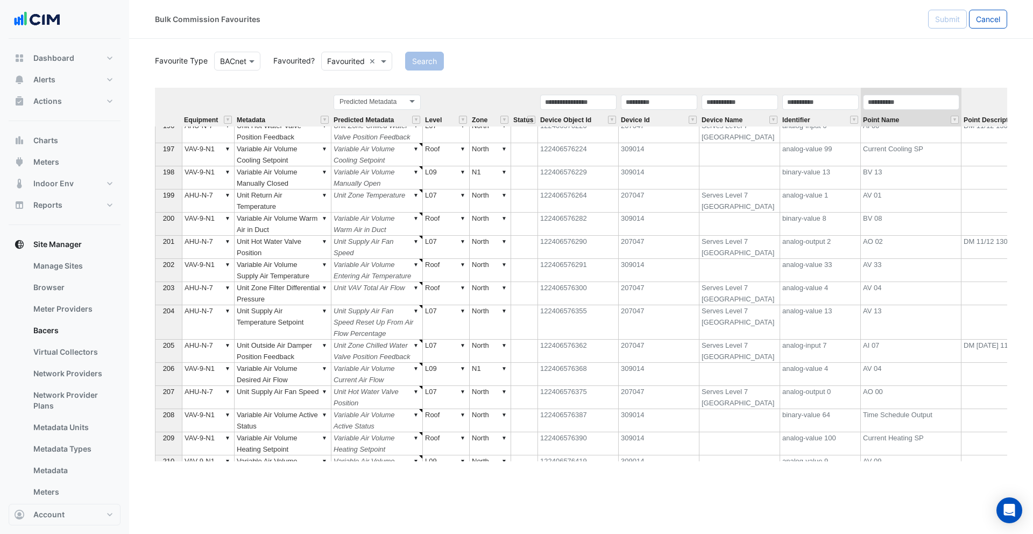
type textarea "*****"
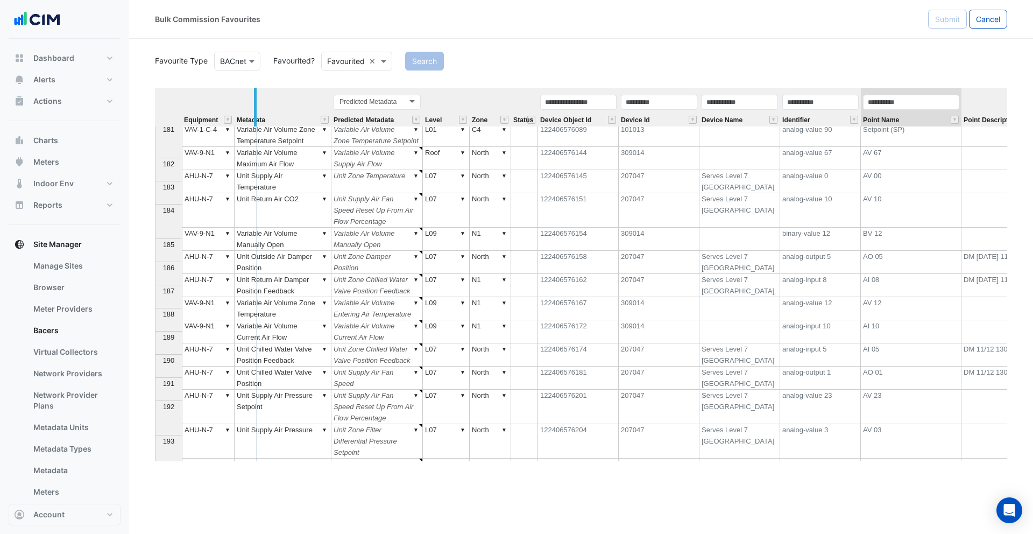
drag, startPoint x: 232, startPoint y: 111, endPoint x: 266, endPoint y: 111, distance: 33.9
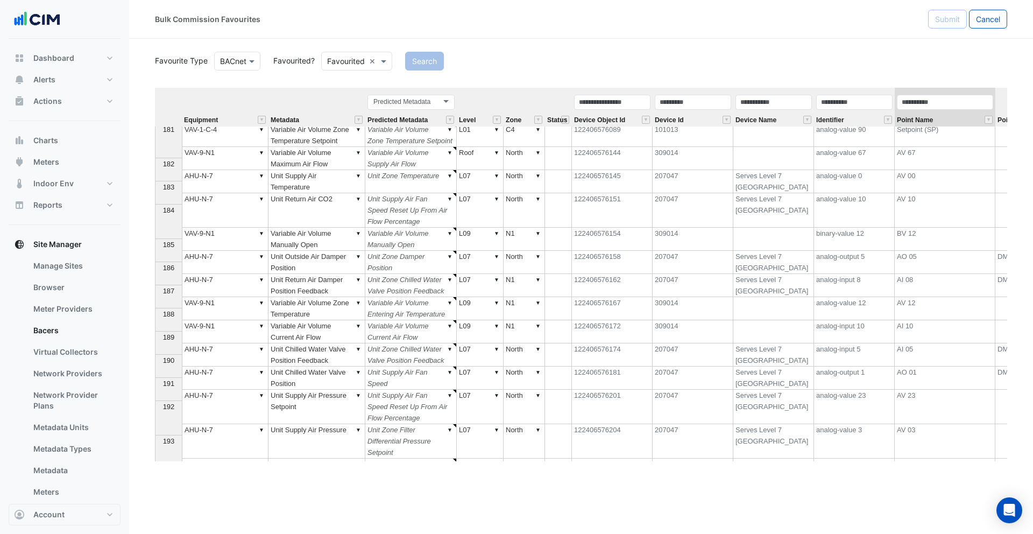
click at [223, 147] on td "▼ VAV-1-C-4" at bounding box center [225, 135] width 87 height 23
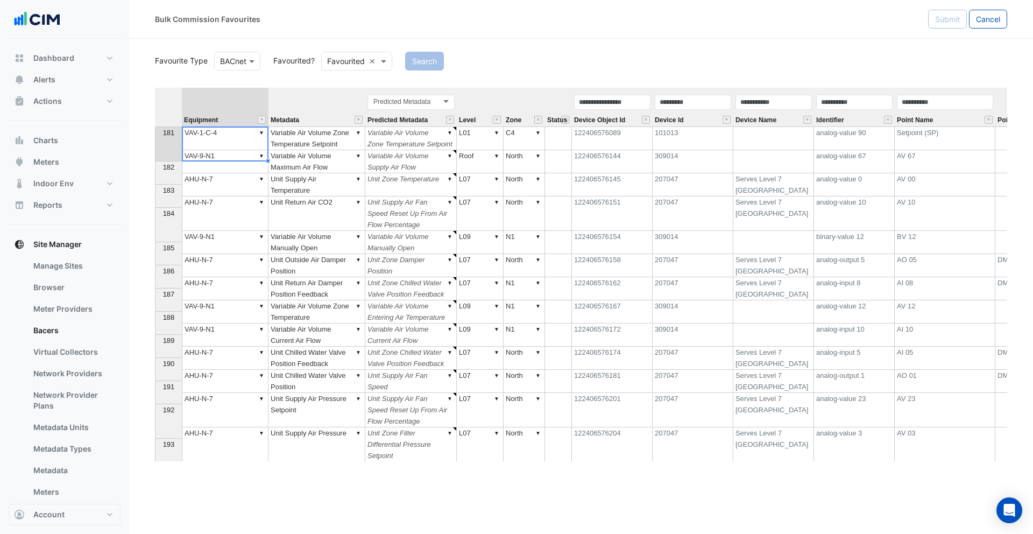
click at [309, 146] on td "▼ Variable Air Volume Zone Temperature Setpoint" at bounding box center [316, 138] width 97 height 23
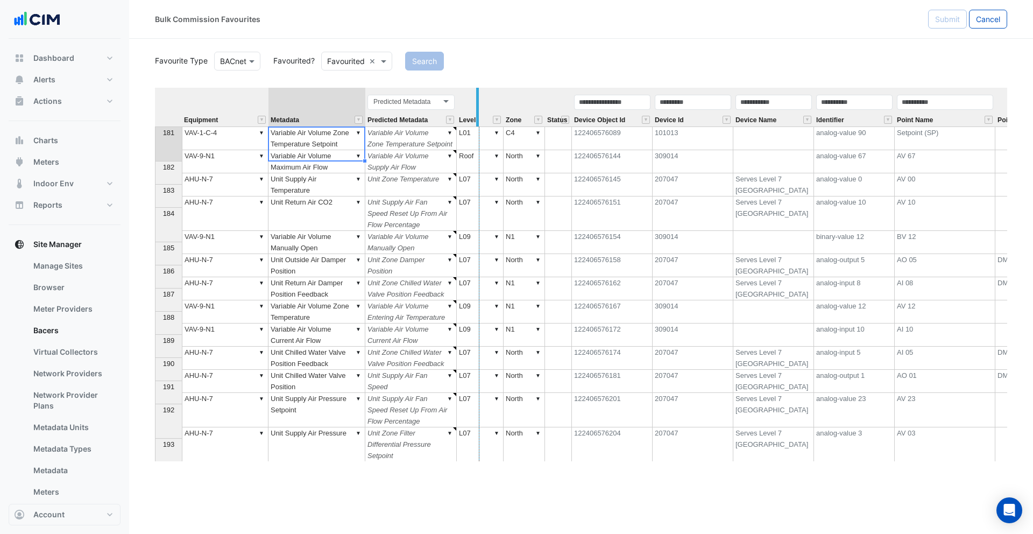
drag, startPoint x: 364, startPoint y: 107, endPoint x: 478, endPoint y: 111, distance: 114.1
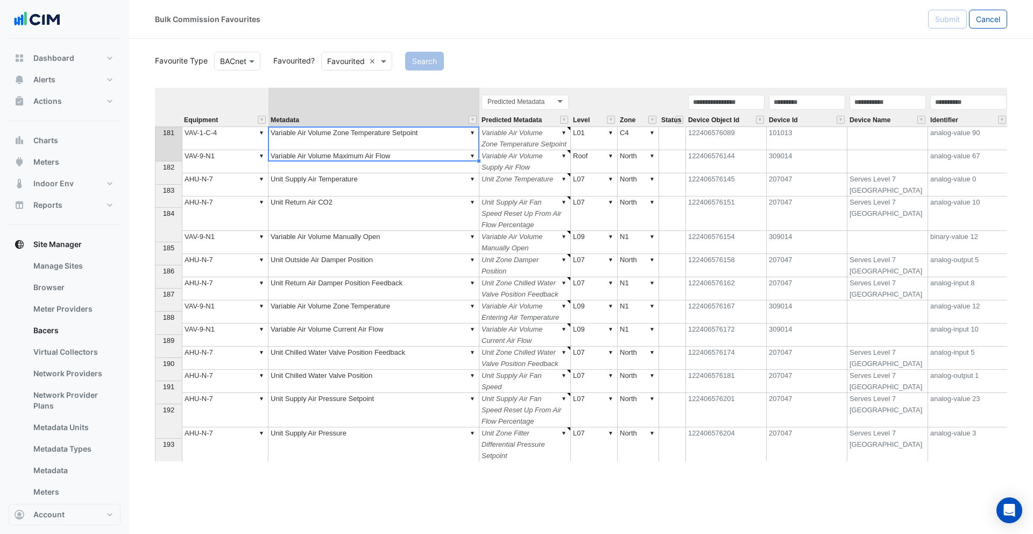
type textarea "**********"
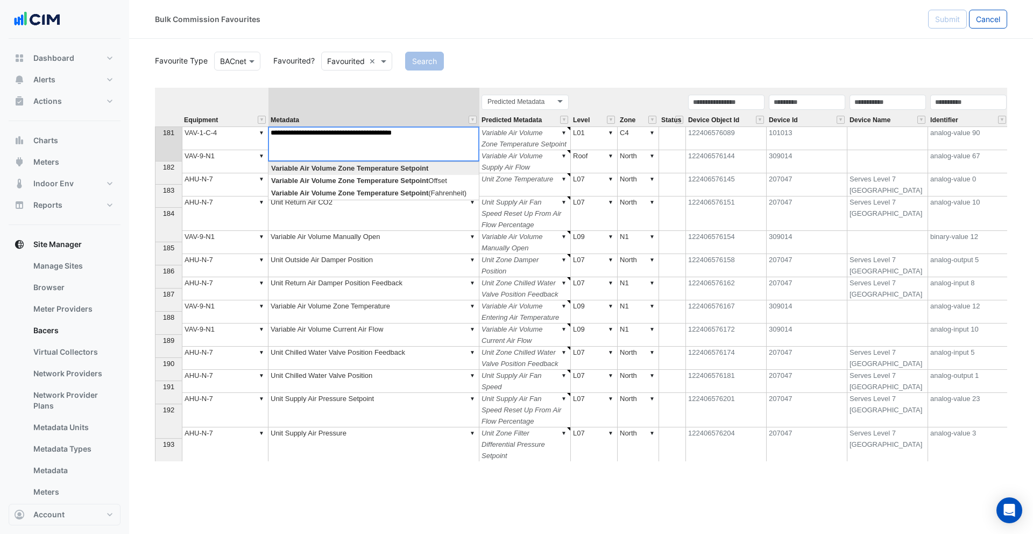
click at [471, 131] on div "Equipment Metadata Predicted Metadata Level Zone Status Device Object Id Device…" at bounding box center [581, 274] width 852 height 373
click at [529, 138] on td "▼ Variable Air Volume Zone Temperature Setpoint" at bounding box center [524, 138] width 91 height 23
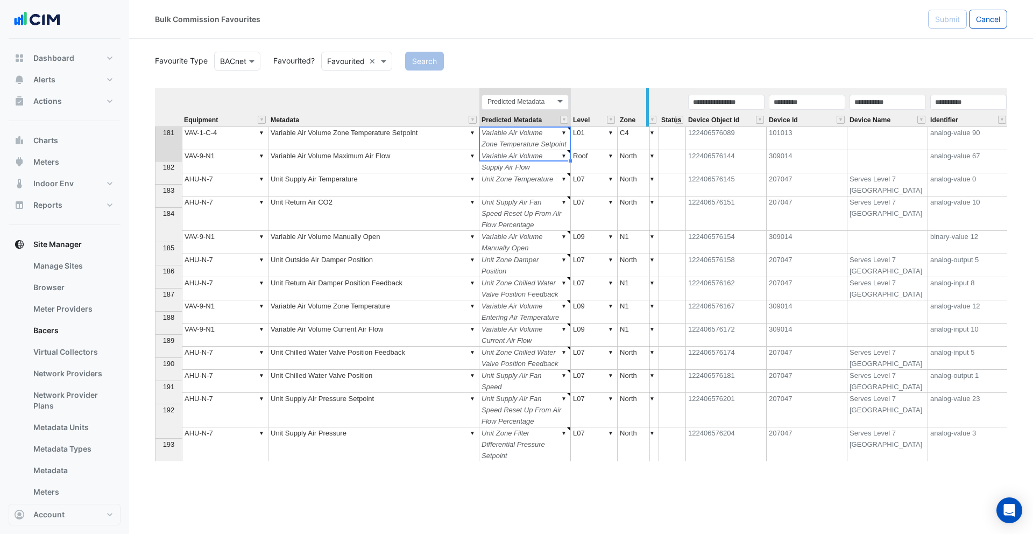
drag, startPoint x: 568, startPoint y: 101, endPoint x: 647, endPoint y: 98, distance: 78.6
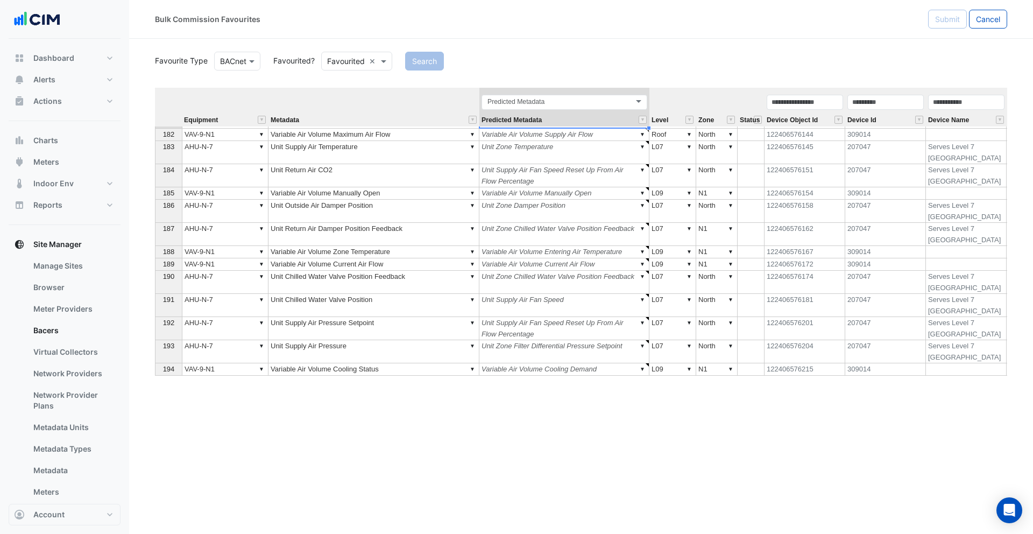
type textarea "*****"
click at [57, 81] on button "Alerts" at bounding box center [65, 80] width 112 height 22
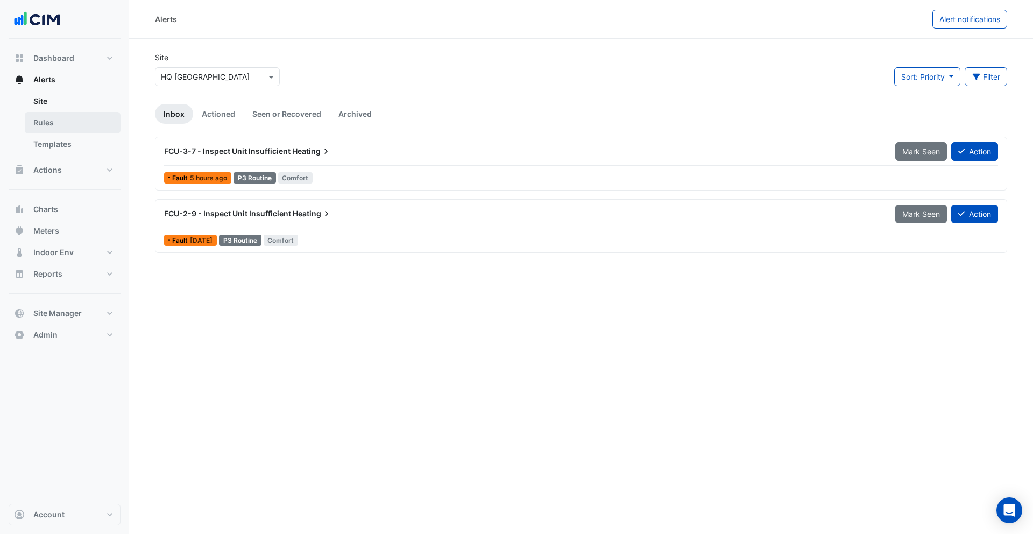
click at [70, 129] on link "Rules" at bounding box center [73, 123] width 96 height 22
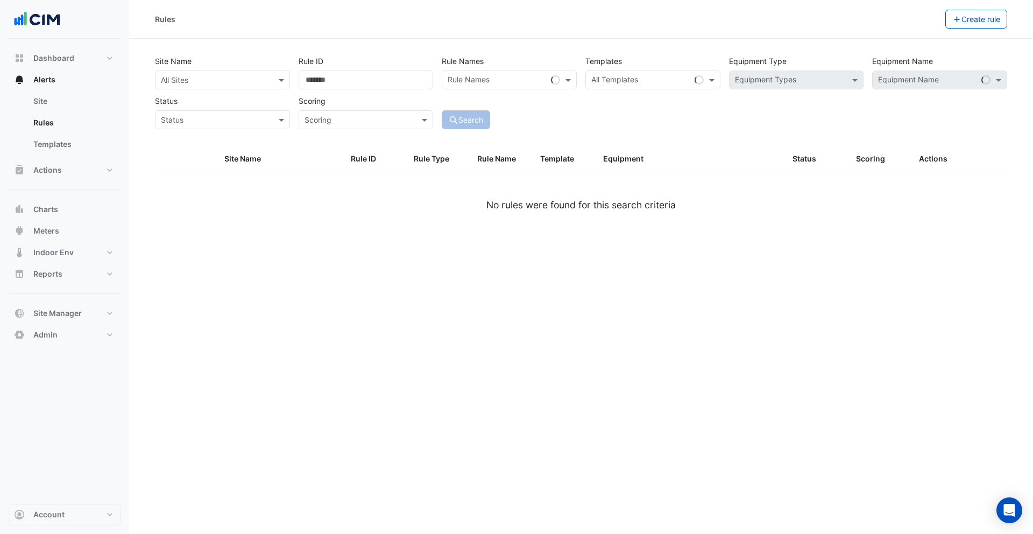
click at [212, 77] on input "text" at bounding box center [212, 80] width 102 height 11
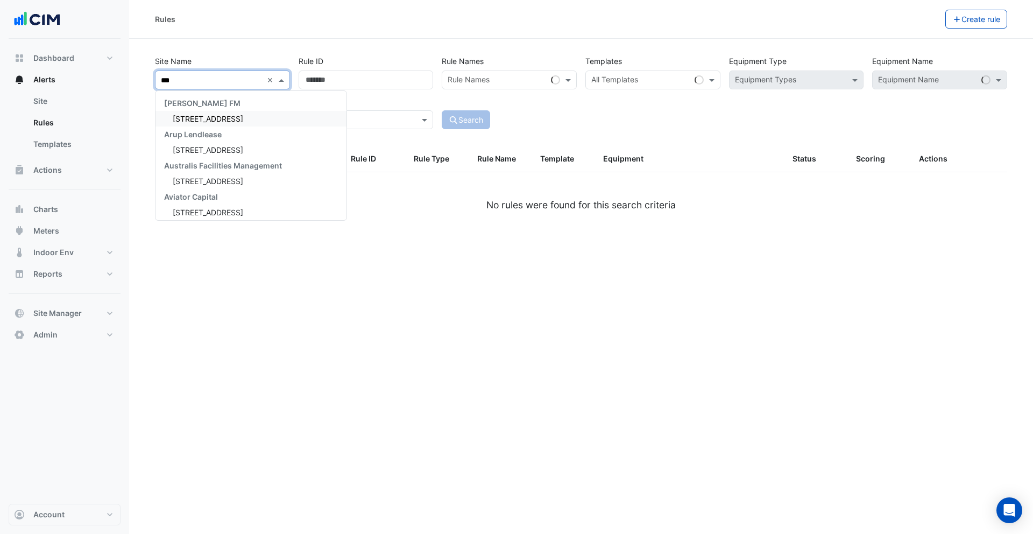
type input "****"
click at [204, 118] on span "[STREET_ADDRESS][PERSON_NAME]" at bounding box center [238, 118] width 131 height 9
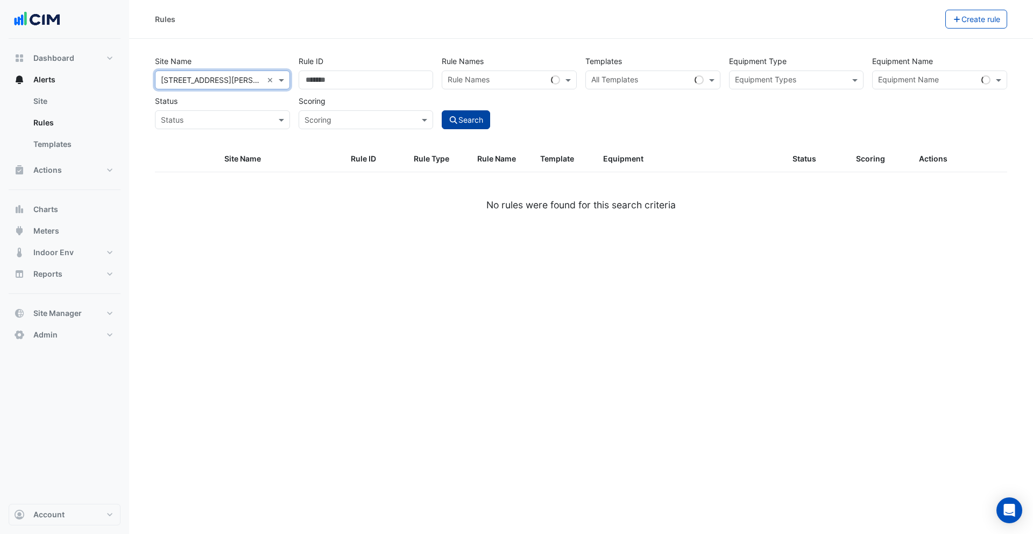
click at [467, 119] on button "Search" at bounding box center [466, 119] width 48 height 19
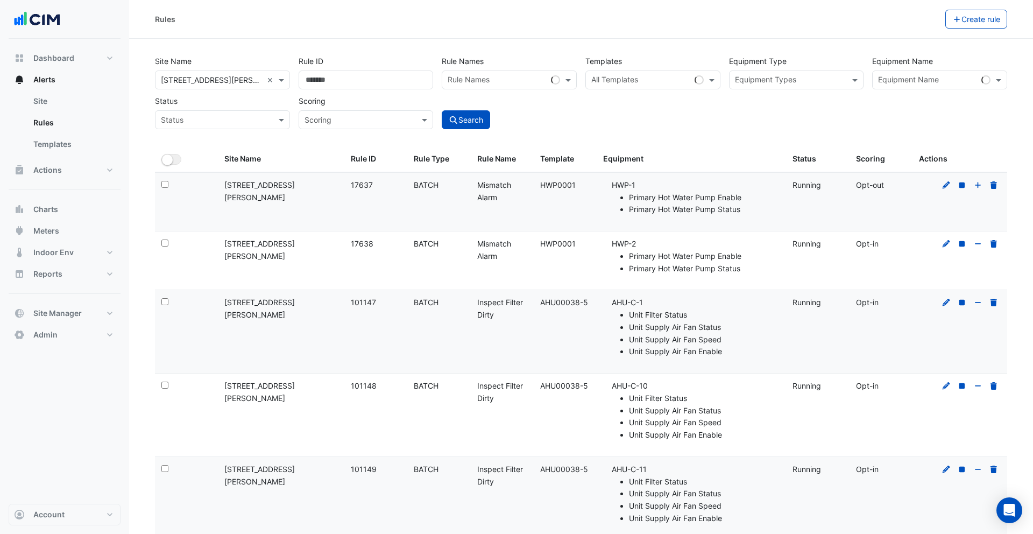
scroll to position [451, 0]
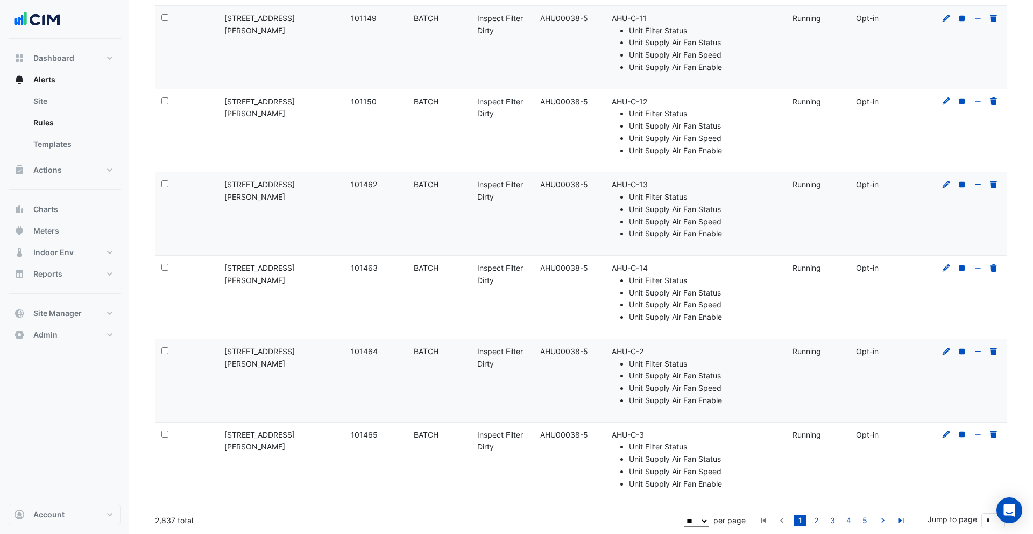
drag, startPoint x: 155, startPoint y: 520, endPoint x: 176, endPoint y: 521, distance: 21.5
click at [176, 521] on div "2,837 total" at bounding box center [418, 520] width 527 height 27
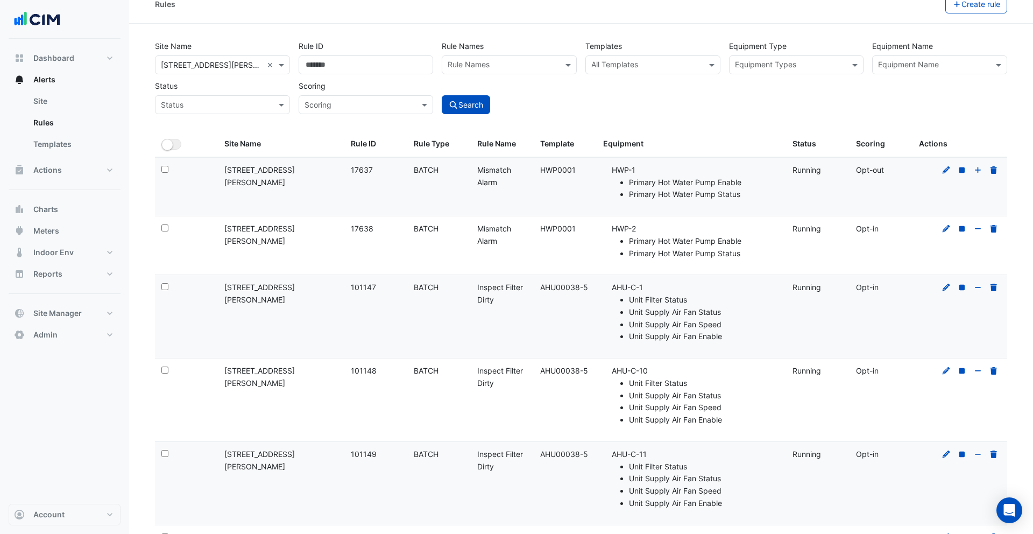
scroll to position [0, 0]
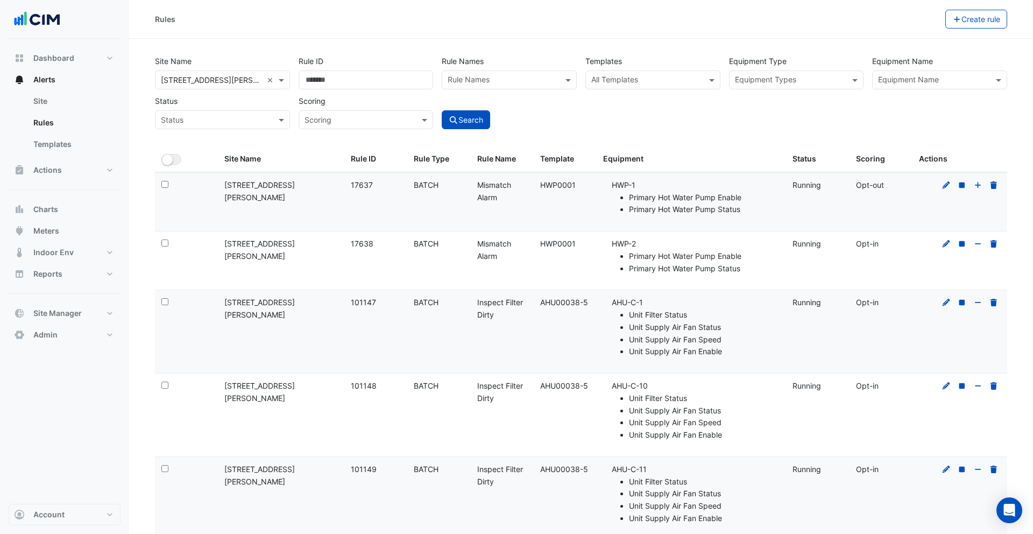
drag, startPoint x: 483, startPoint y: 302, endPoint x: 493, endPoint y: 315, distance: 16.1
click at [493, 315] on div "Rule Name: Inspect Filter Dirty" at bounding box center [502, 308] width 50 height 25
click at [946, 302] on icon at bounding box center [947, 303] width 8 height 8
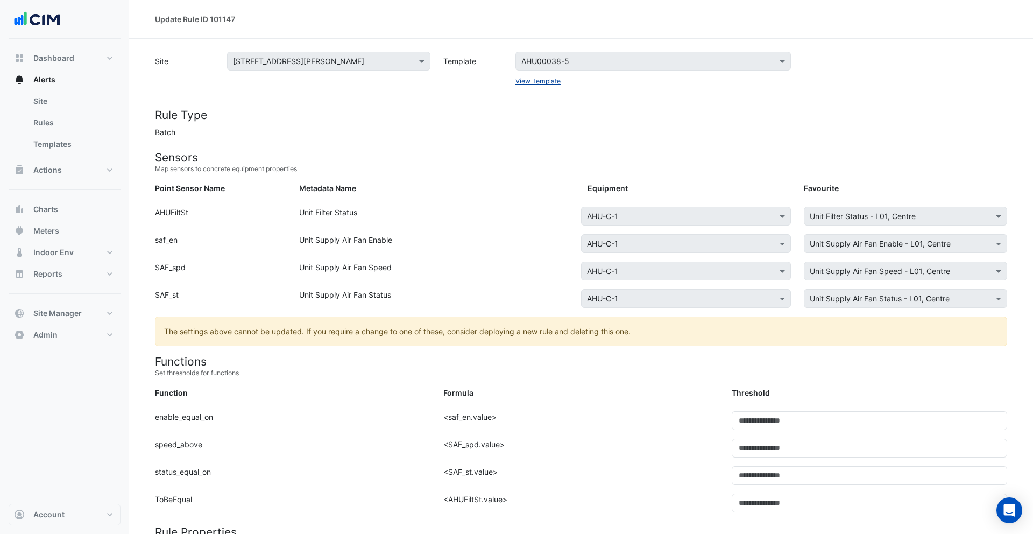
click at [531, 82] on link "View Template" at bounding box center [537, 81] width 45 height 8
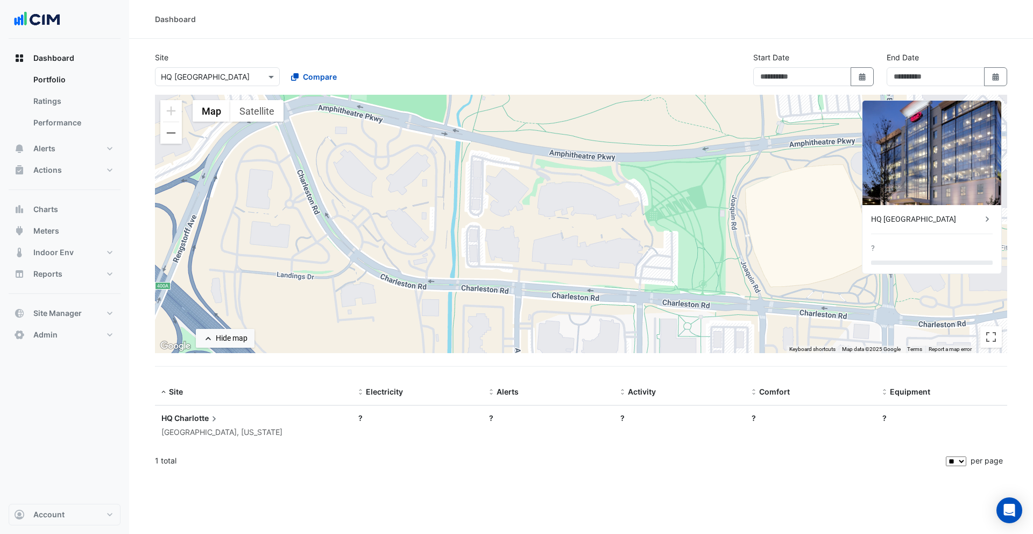
type input "**********"
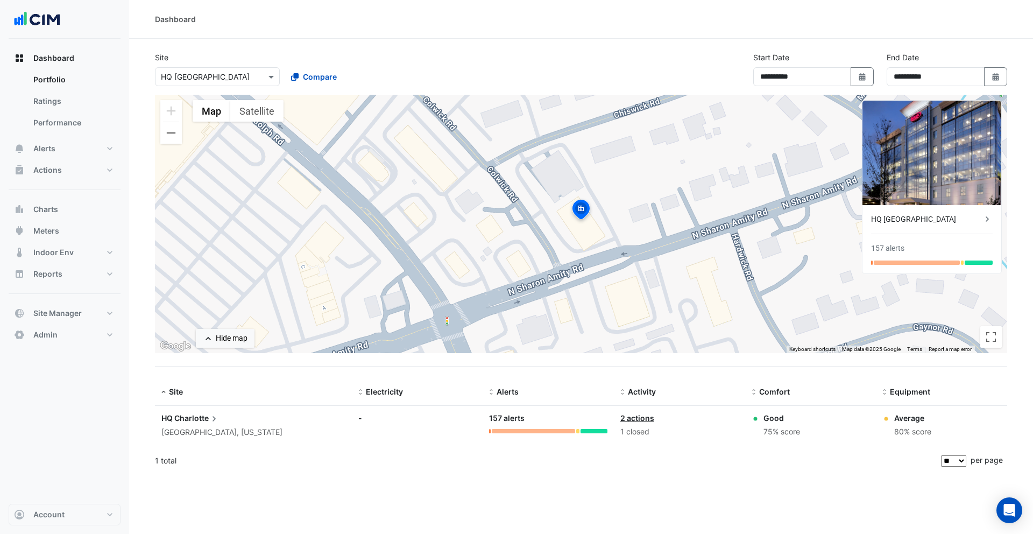
click at [246, 82] on div "Select a Site × HQ [GEOGRAPHIC_DATA]" at bounding box center [210, 76] width 110 height 11
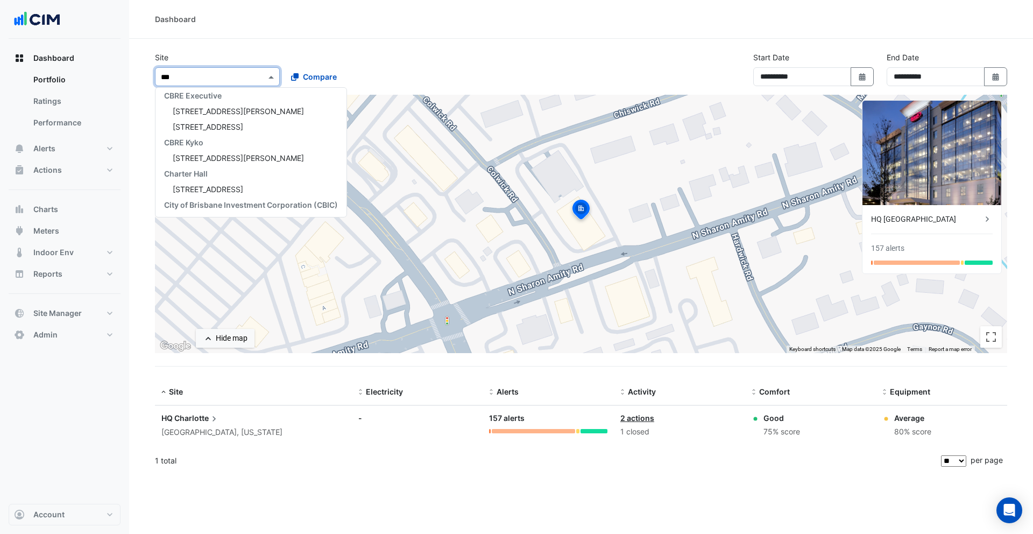
type input "****"
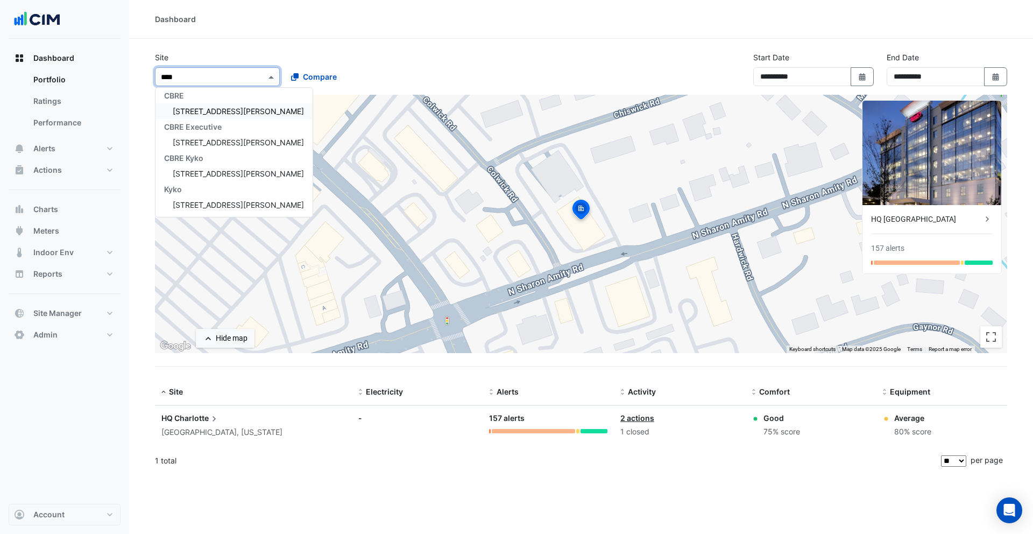
click at [208, 110] on span "[STREET_ADDRESS][PERSON_NAME]" at bounding box center [238, 111] width 131 height 9
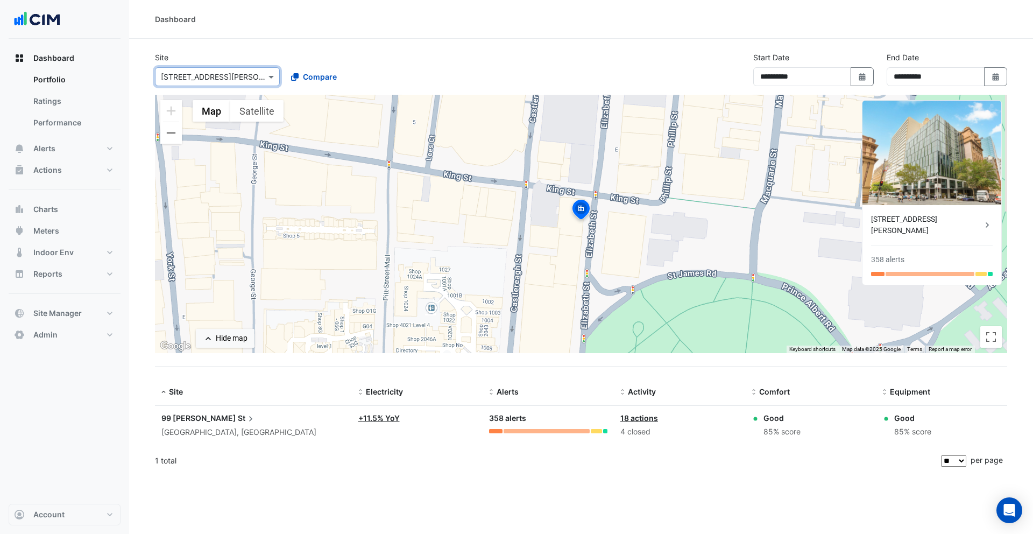
click at [909, 220] on div "[STREET_ADDRESS][PERSON_NAME]" at bounding box center [926, 225] width 111 height 23
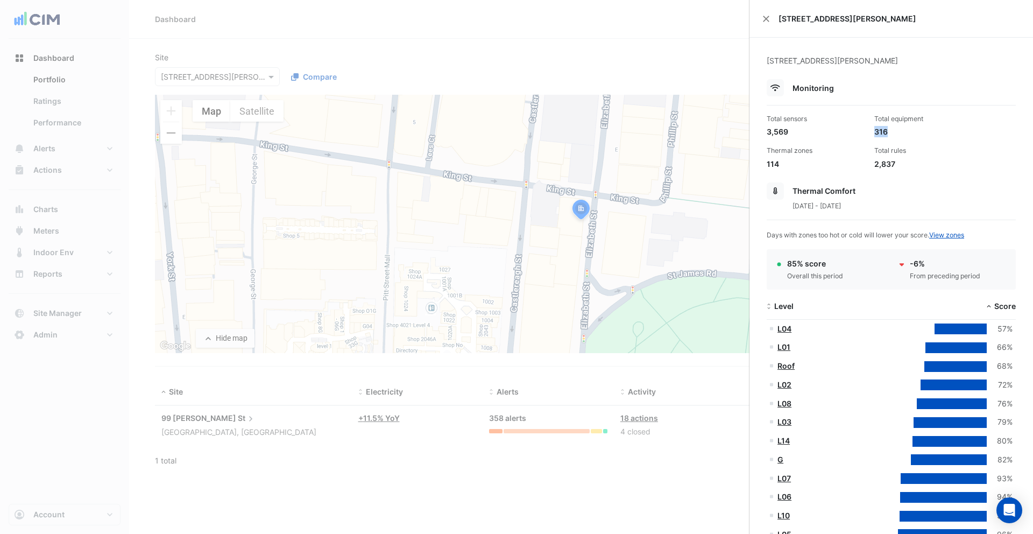
drag, startPoint x: 874, startPoint y: 131, endPoint x: 888, endPoint y: 132, distance: 14.0
click at [888, 132] on div "316" at bounding box center [923, 131] width 99 height 11
drag, startPoint x: 768, startPoint y: 132, endPoint x: 790, endPoint y: 132, distance: 22.1
click at [790, 132] on div "3,569" at bounding box center [816, 131] width 99 height 11
drag, startPoint x: 874, startPoint y: 163, endPoint x: 899, endPoint y: 164, distance: 25.3
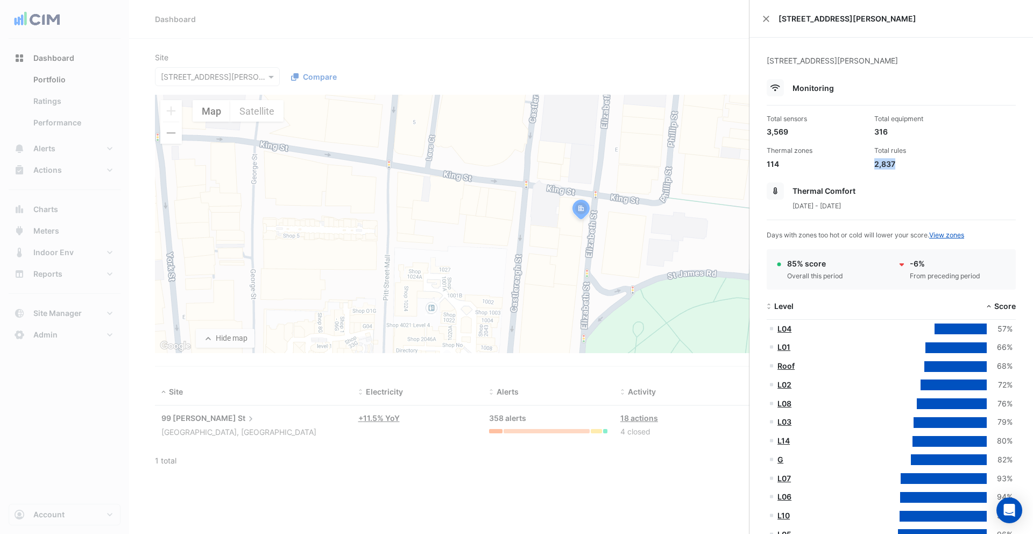
click at [899, 164] on div "2,837" at bounding box center [923, 163] width 99 height 11
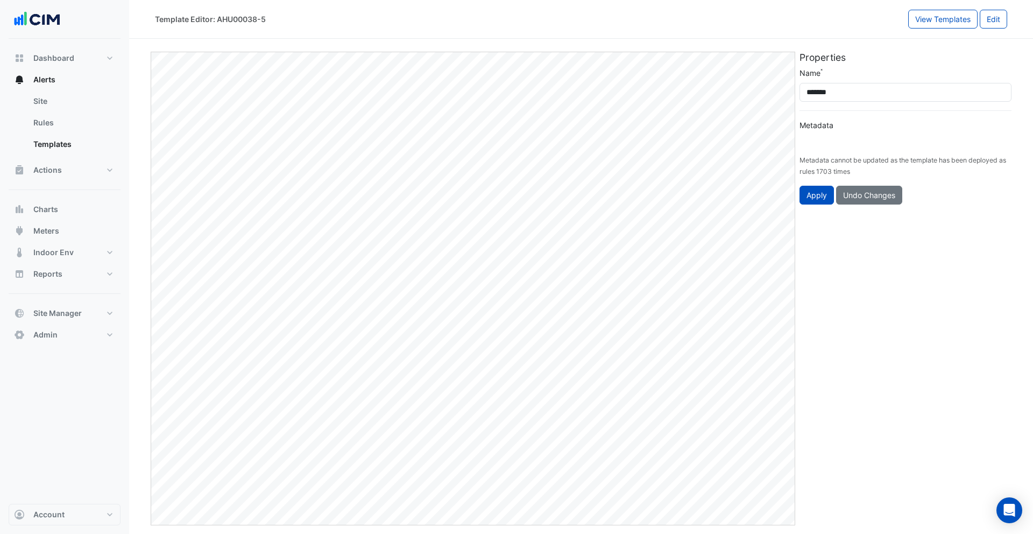
type input "**********"
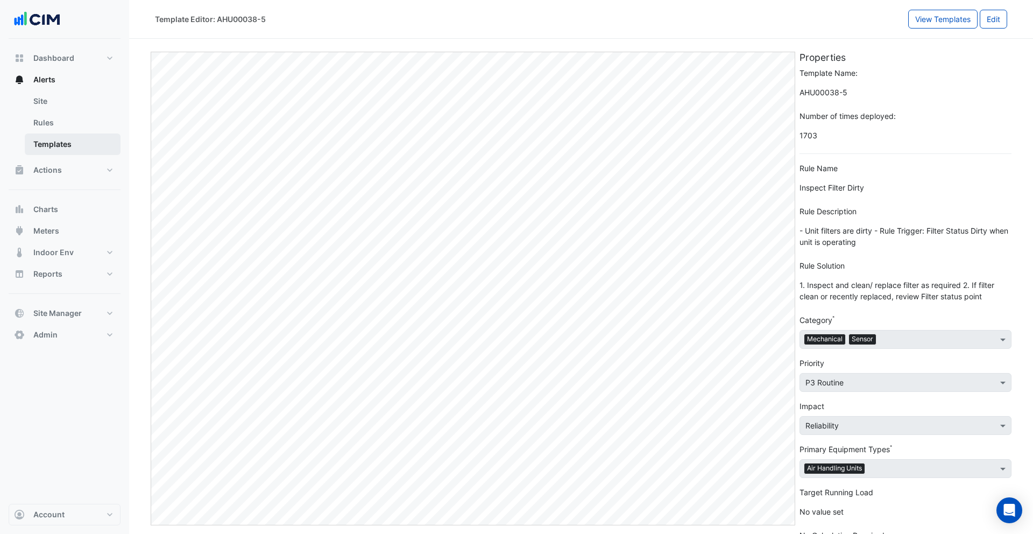
click at [77, 147] on link "Templates" at bounding box center [73, 144] width 96 height 22
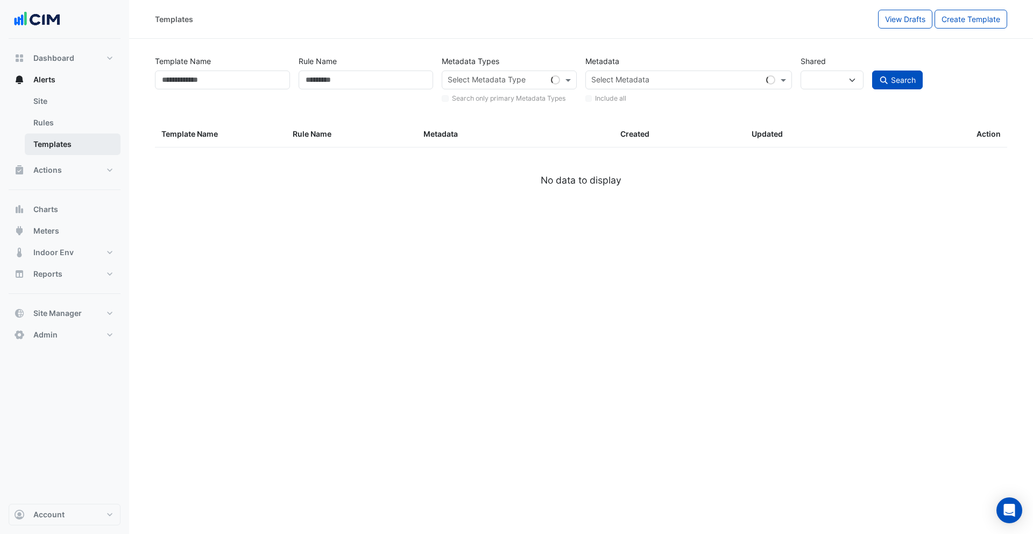
select select
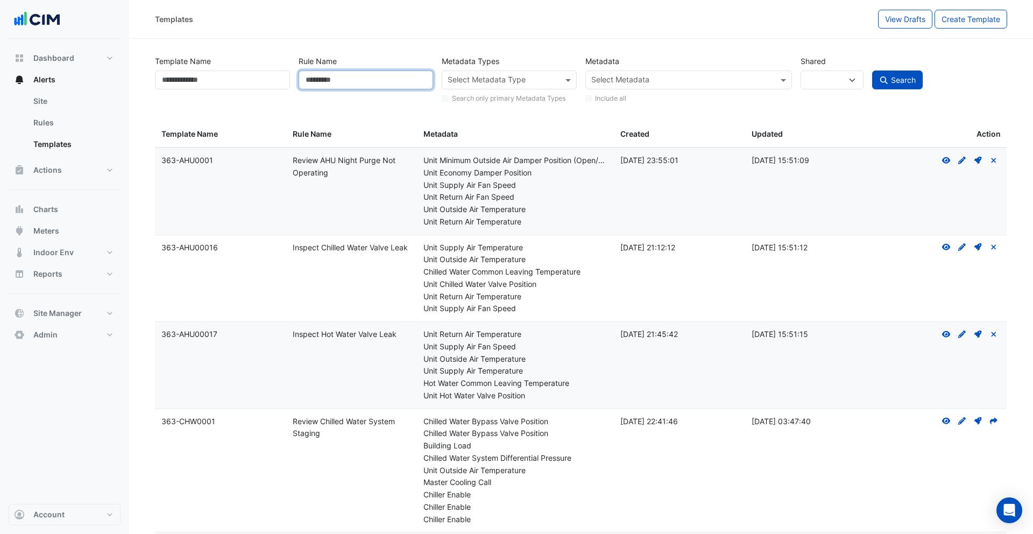
click at [350, 82] on input "Rule Name" at bounding box center [366, 79] width 135 height 19
type input "******"
click at [872, 70] on button "Search" at bounding box center [897, 79] width 51 height 19
select select
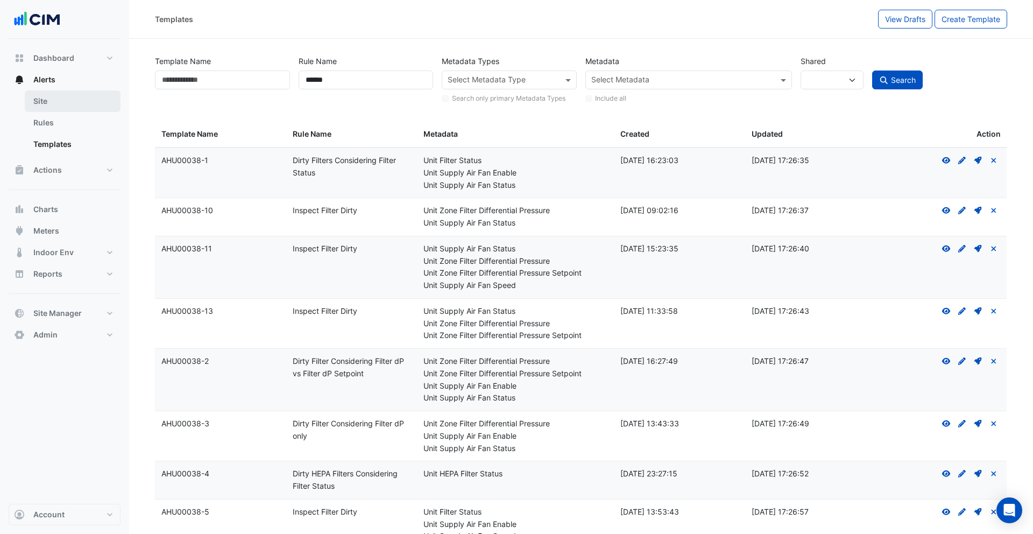
click at [49, 97] on link "Site" at bounding box center [73, 101] width 96 height 22
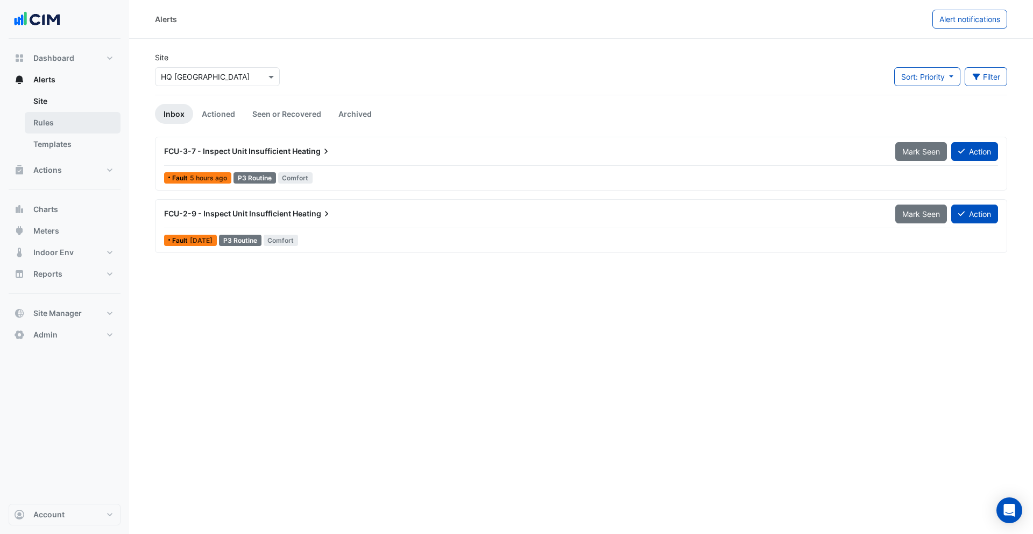
click at [58, 128] on link "Rules" at bounding box center [73, 123] width 96 height 22
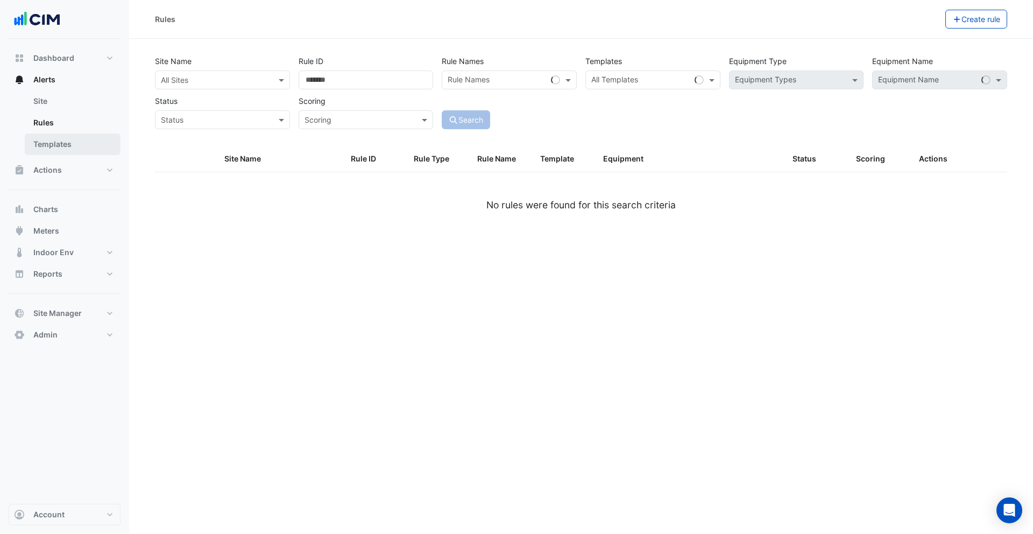
click at [62, 140] on link "Templates" at bounding box center [73, 144] width 96 height 22
select select
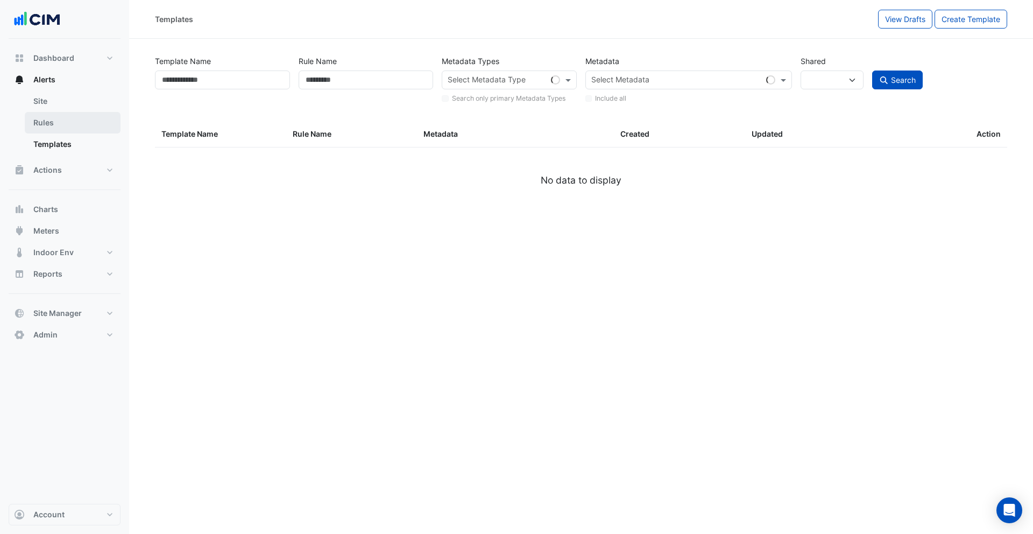
click at [55, 128] on link "Rules" at bounding box center [73, 123] width 96 height 22
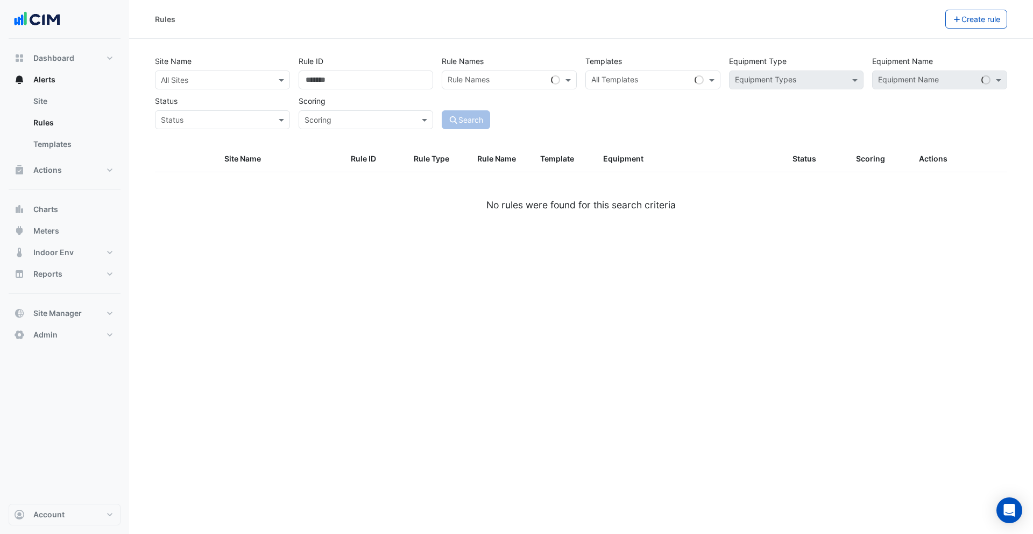
click at [209, 84] on input "text" at bounding box center [212, 80] width 102 height 11
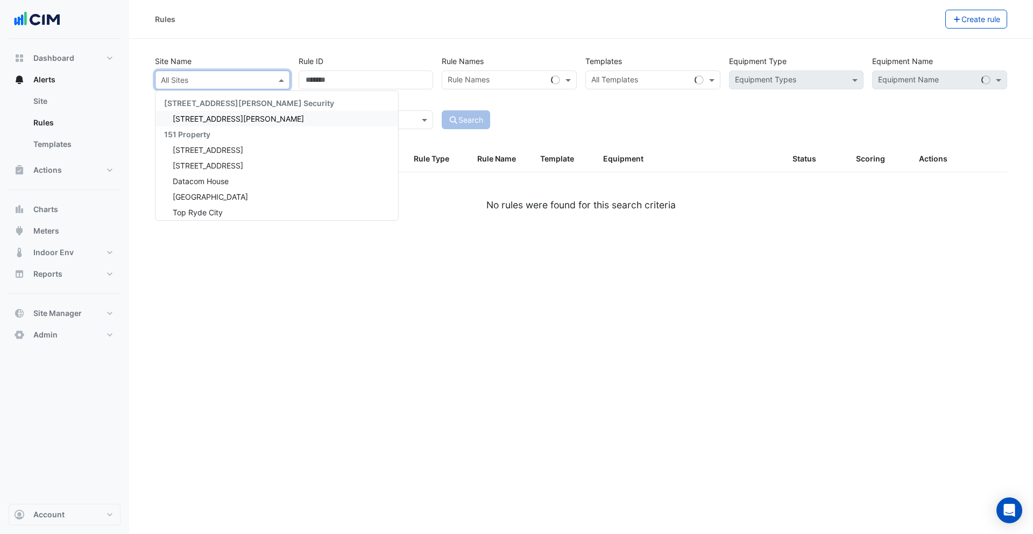
click at [232, 122] on span "[STREET_ADDRESS][PERSON_NAME]" at bounding box center [238, 118] width 131 height 9
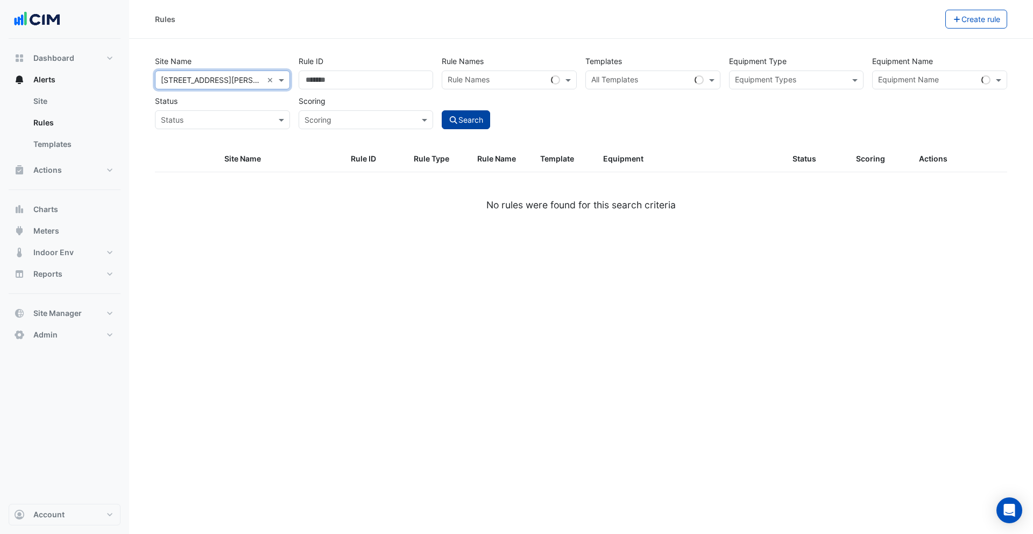
click at [483, 116] on button "Search" at bounding box center [466, 119] width 48 height 19
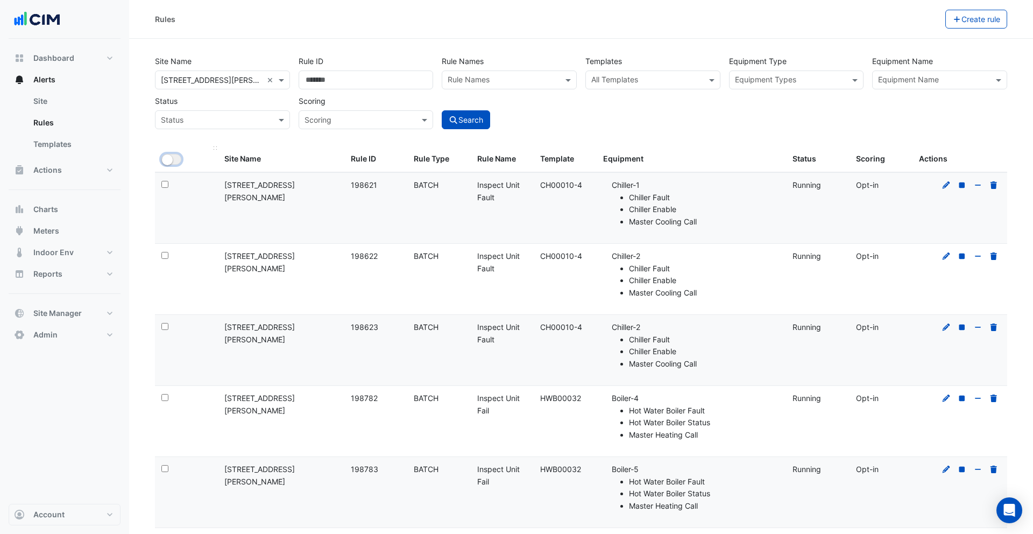
click at [171, 155] on small "button" at bounding box center [167, 159] width 11 height 11
click at [189, 157] on button "All Selected" at bounding box center [184, 159] width 47 height 11
click at [93, 166] on button "Actions" at bounding box center [65, 170] width 112 height 22
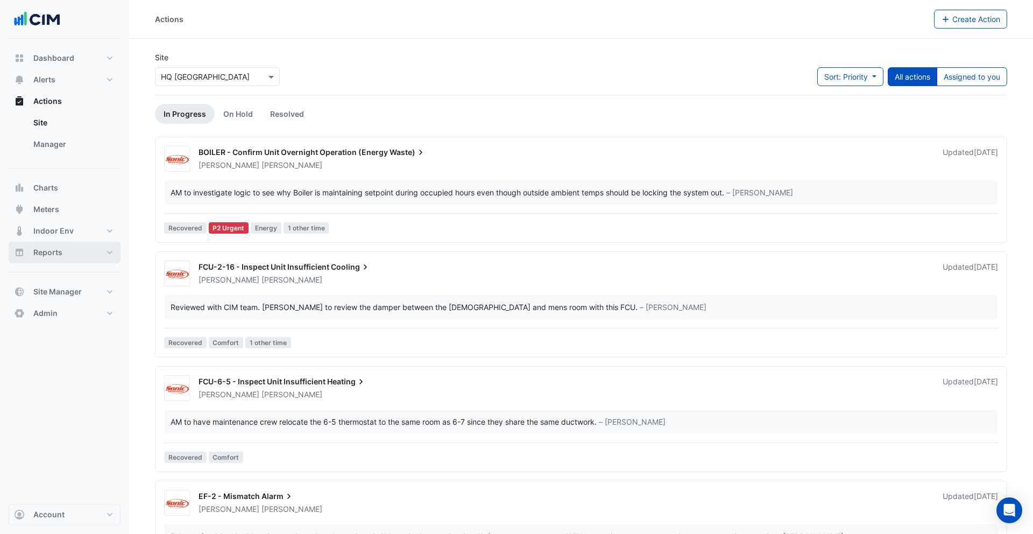
click at [63, 258] on button "Reports" at bounding box center [65, 253] width 112 height 22
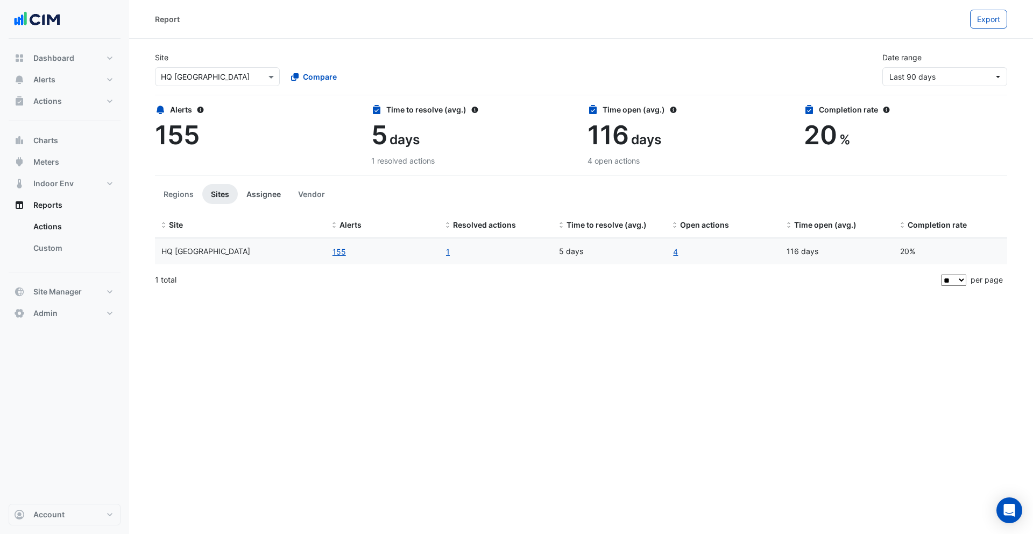
click at [275, 193] on button "Assignee" at bounding box center [264, 194] width 52 height 20
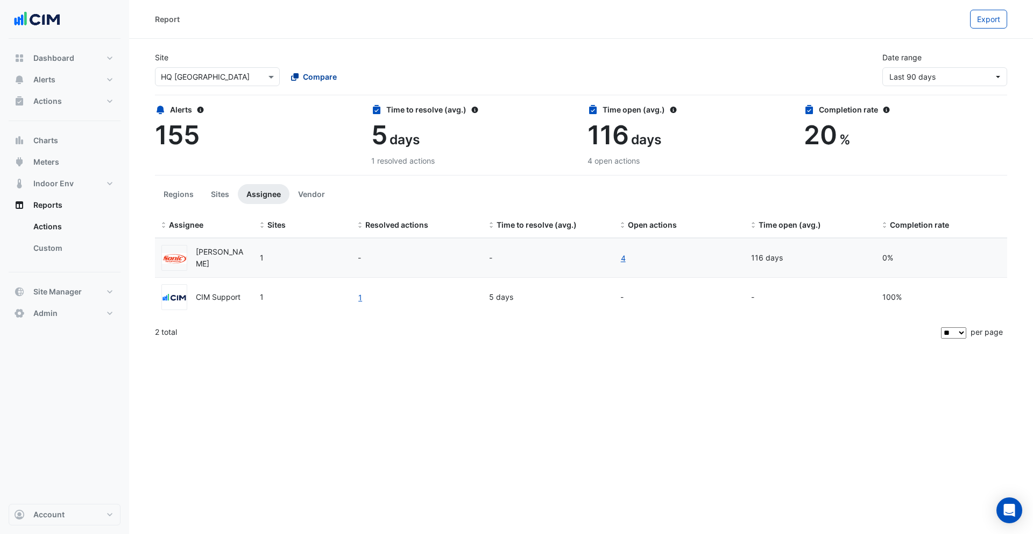
click at [319, 79] on span "Compare" at bounding box center [320, 76] width 34 height 11
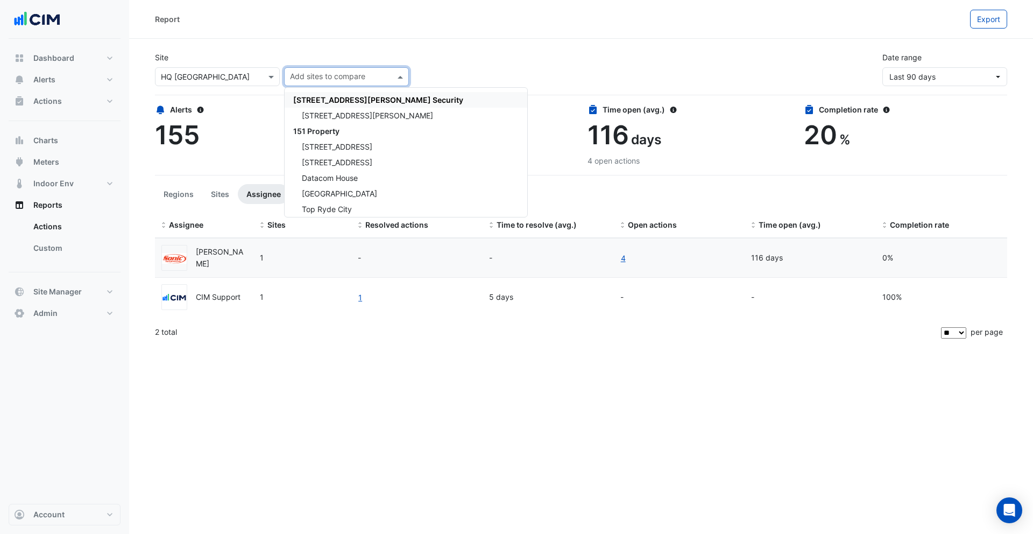
click at [254, 79] on div at bounding box center [217, 76] width 124 height 12
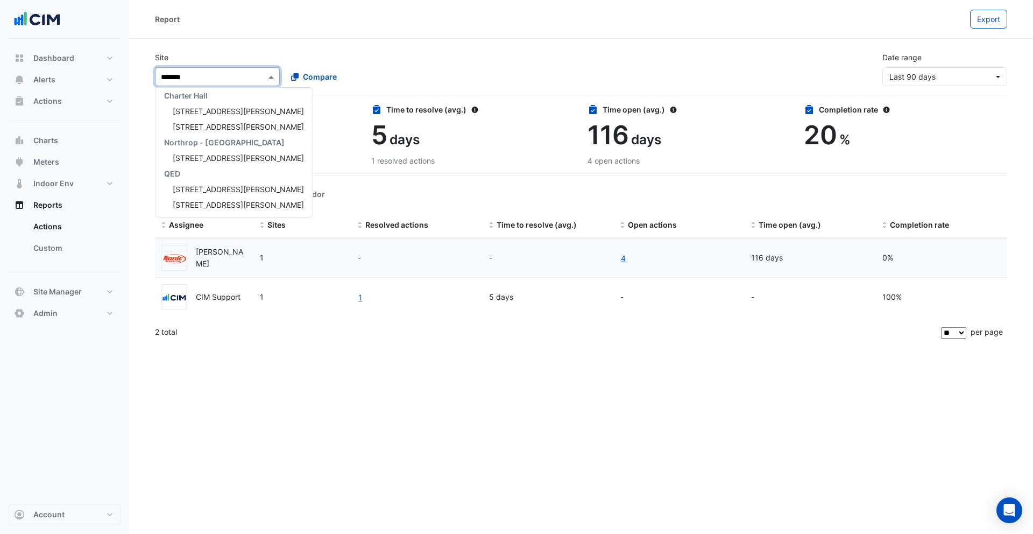
scroll to position [36, 0]
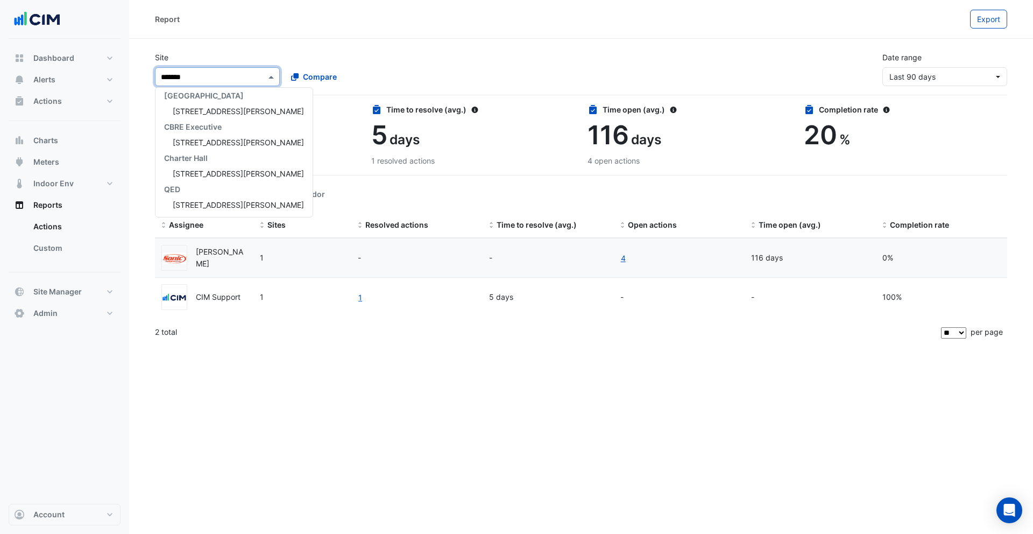
type input "********"
click at [224, 110] on div "[STREET_ADDRESS][PERSON_NAME]" at bounding box center [233, 111] width 157 height 16
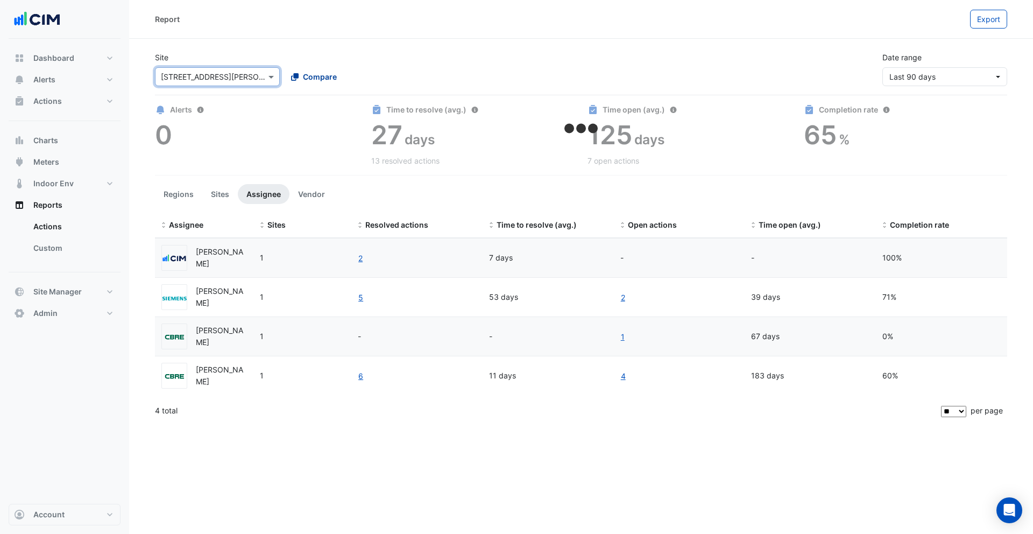
click at [324, 79] on span "Compare" at bounding box center [320, 76] width 34 height 11
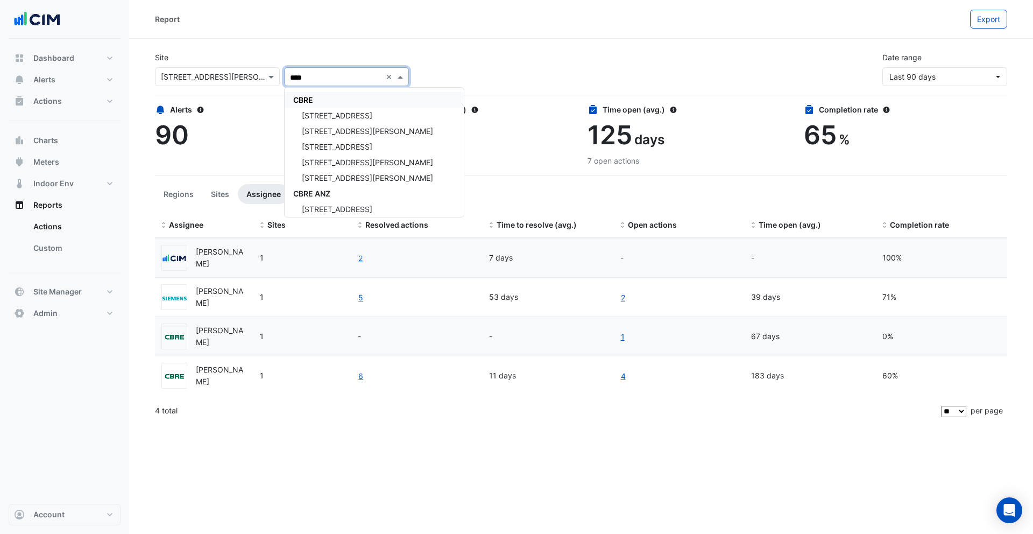
click at [329, 100] on div "CBRE" at bounding box center [374, 100] width 179 height 16
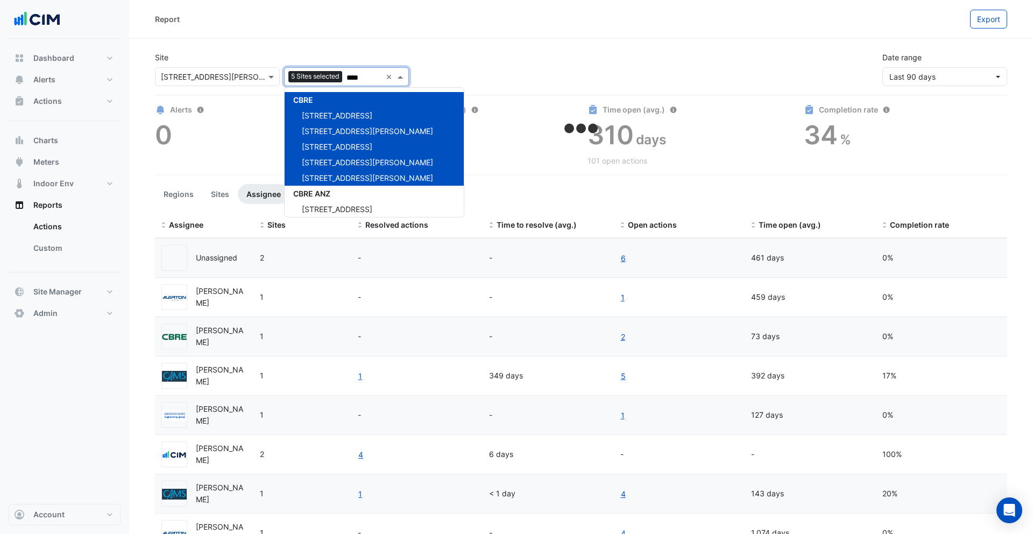
type input "****"
click at [359, 35] on div "Report Export" at bounding box center [581, 19] width 904 height 39
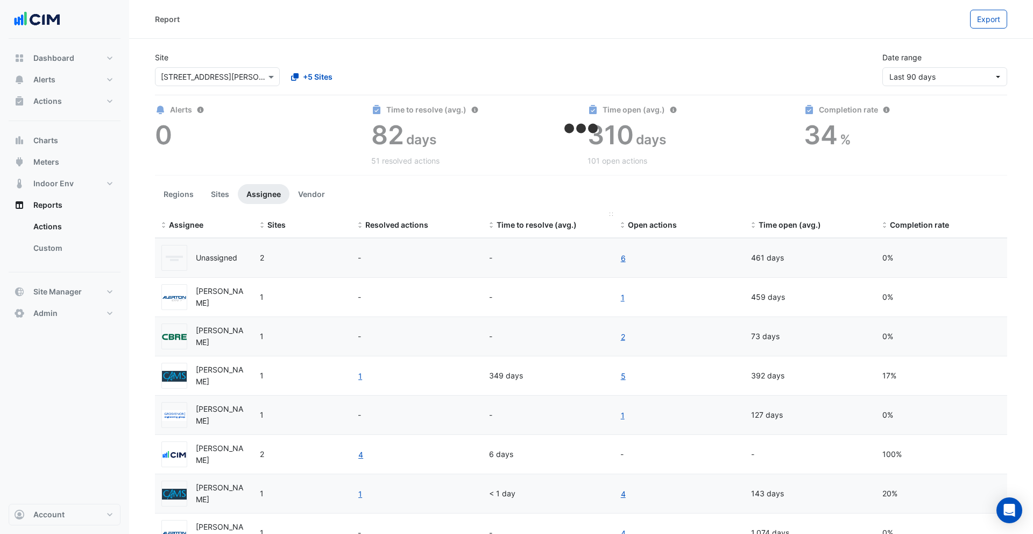
click at [545, 221] on span "Time to resolve (avg.)" at bounding box center [537, 224] width 80 height 9
